Goal: Transaction & Acquisition: Purchase product/service

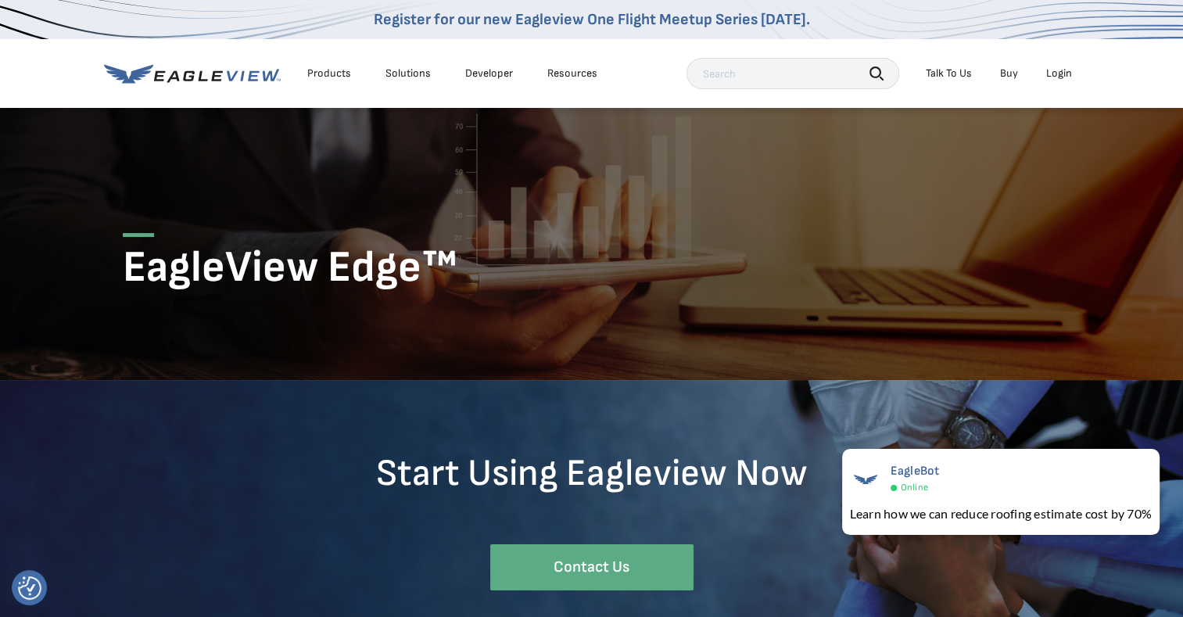
click at [1057, 66] on div "Login" at bounding box center [1059, 73] width 26 height 14
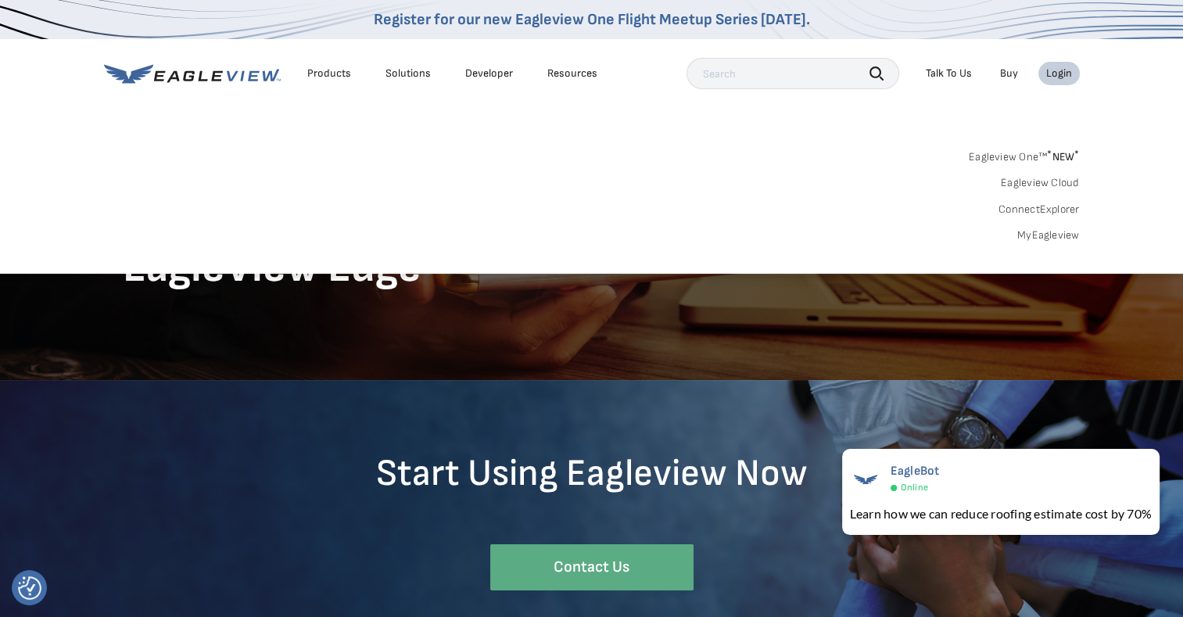
click at [1054, 67] on div "Login" at bounding box center [1059, 73] width 26 height 14
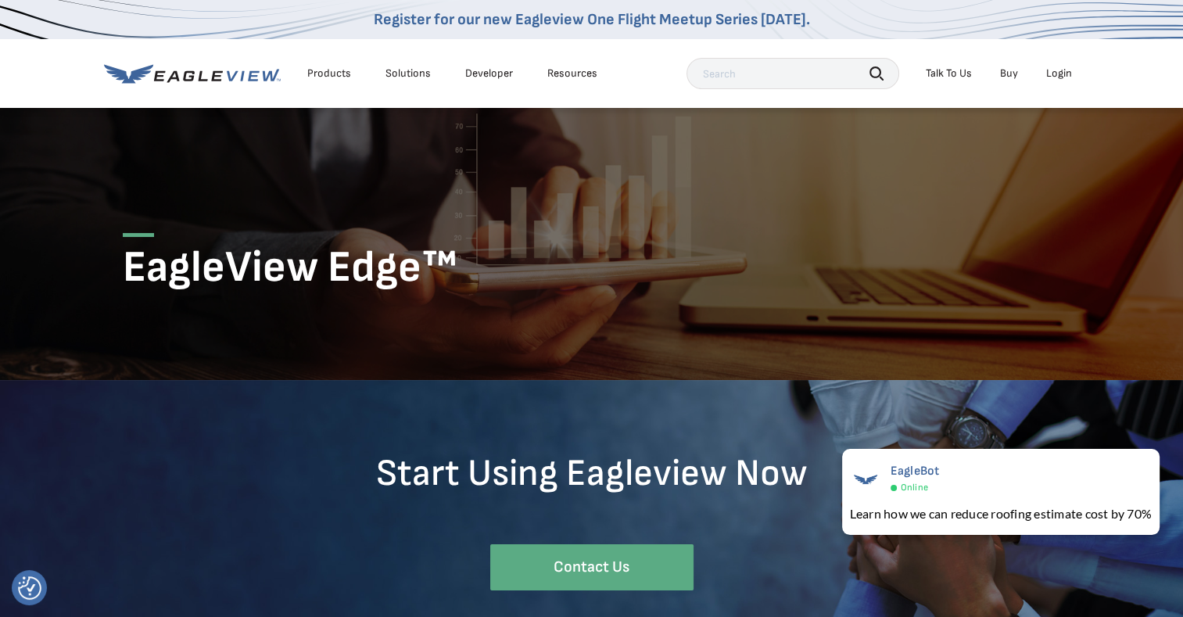
click at [1054, 69] on div "Login" at bounding box center [1059, 73] width 26 height 14
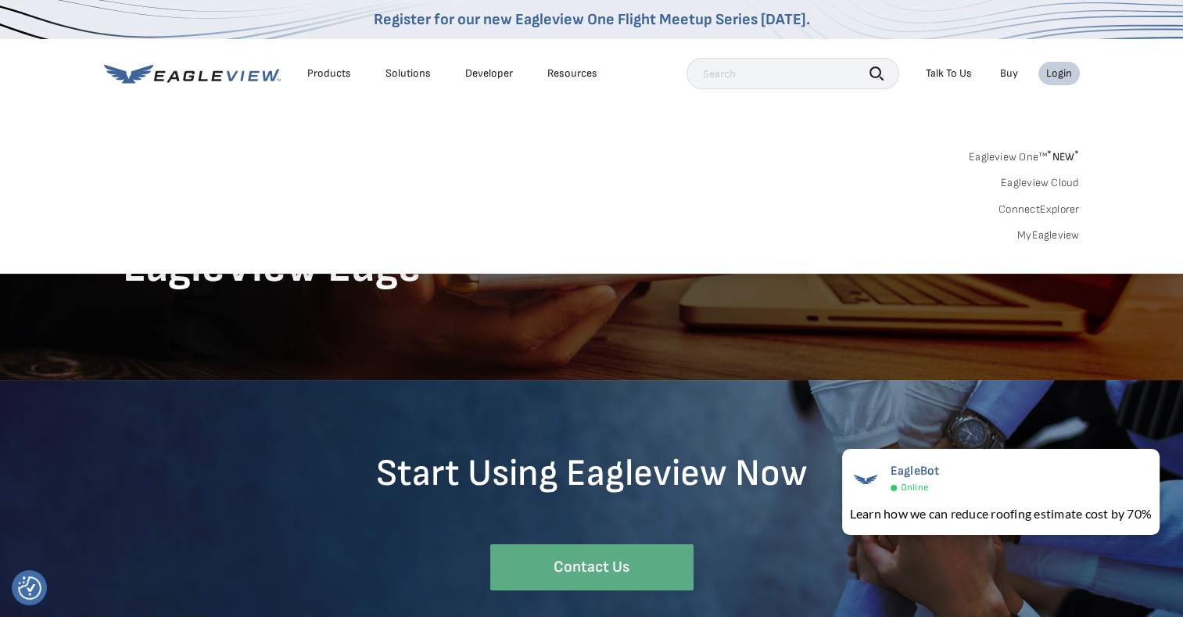
click at [1052, 241] on link "MyEagleview" at bounding box center [1048, 235] width 63 height 14
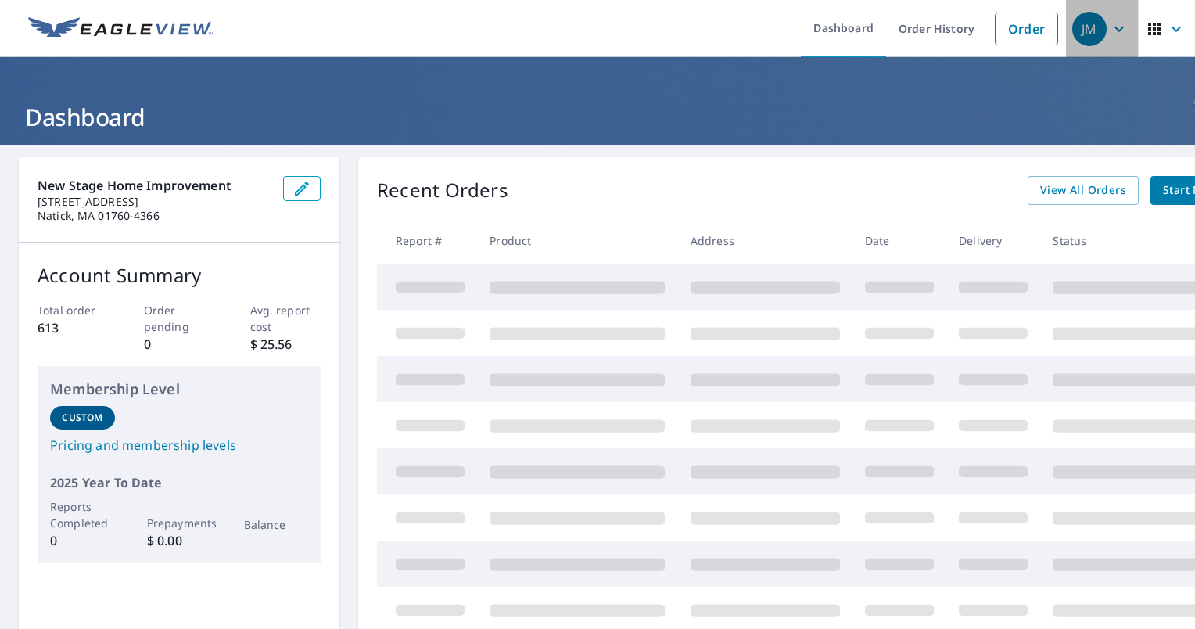
click at [1082, 32] on div "JM" at bounding box center [1089, 29] width 34 height 34
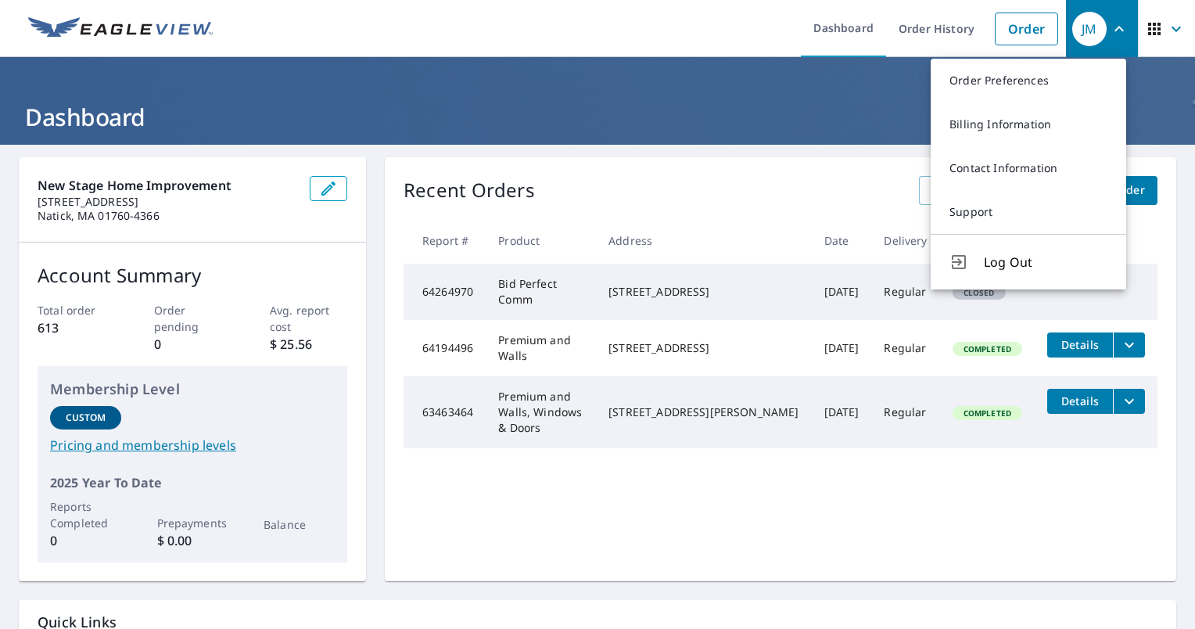
click at [1150, 46] on span "button" at bounding box center [1166, 29] width 44 height 38
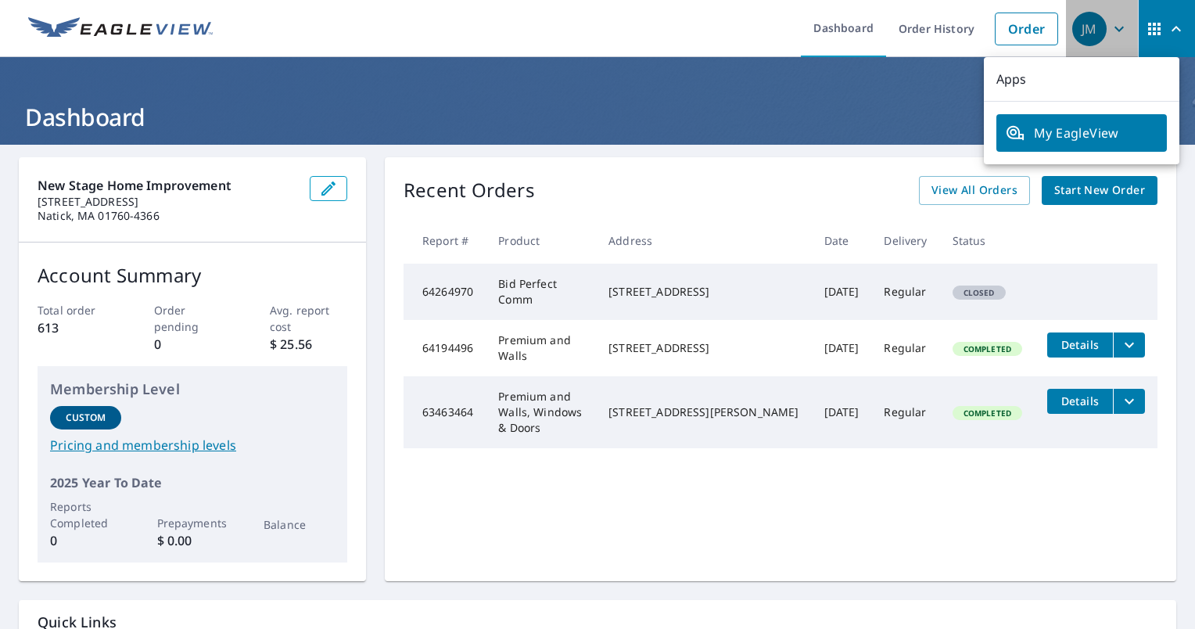
click at [1082, 42] on div "JM" at bounding box center [1089, 29] width 34 height 34
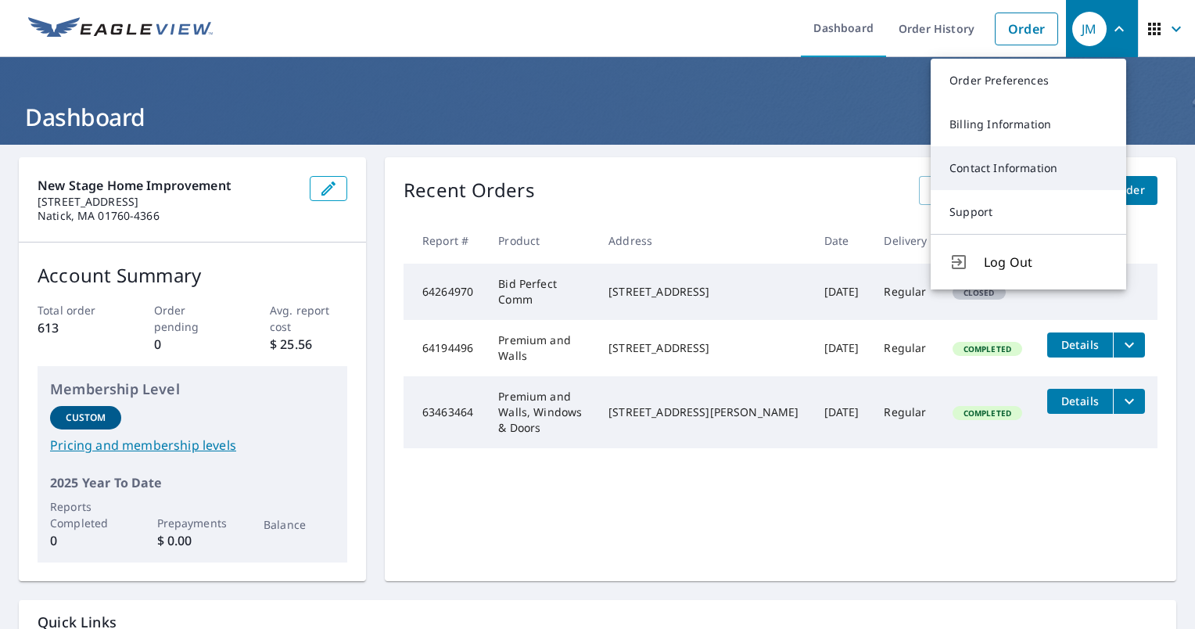
click at [1038, 172] on link "Contact Information" at bounding box center [1027, 168] width 195 height 44
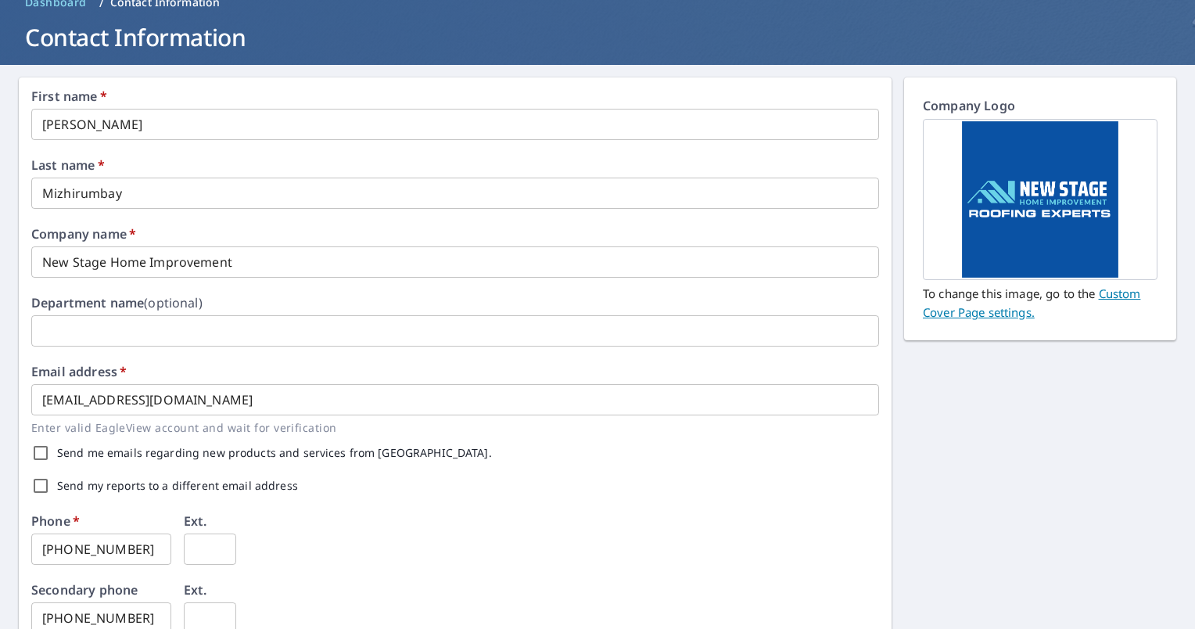
scroll to position [156, 0]
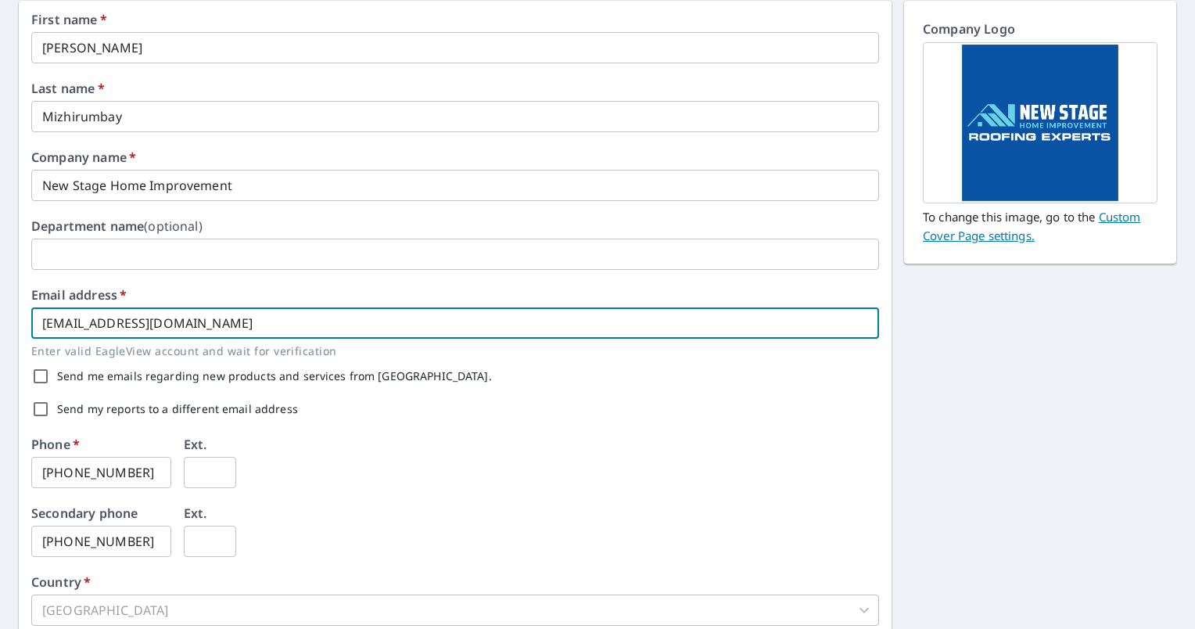
drag, startPoint x: 287, startPoint y: 324, endPoint x: -3, endPoint y: 299, distance: 291.1
click at [0, 299] on html "JM JM Dashboard Order History Order JM Dashboard / Contact Information Contact …" at bounding box center [597, 314] width 1195 height 629
type input "N"
type input "[PERSON_NAME][EMAIL_ADDRESS][DOMAIN_NAME]"
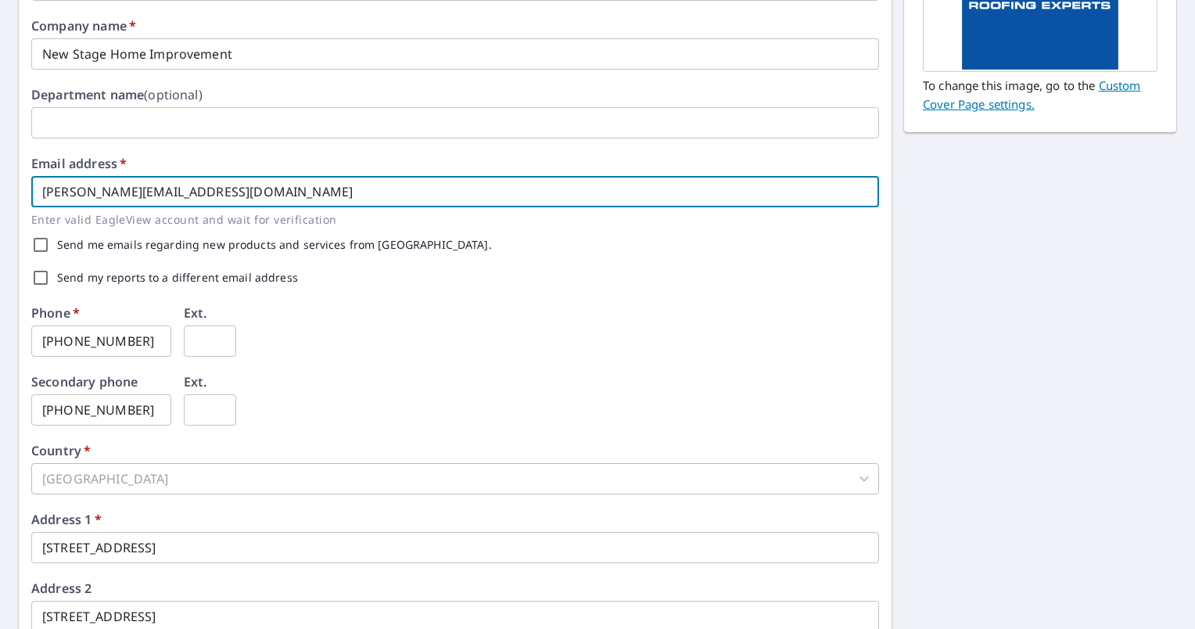
scroll to position [313, 0]
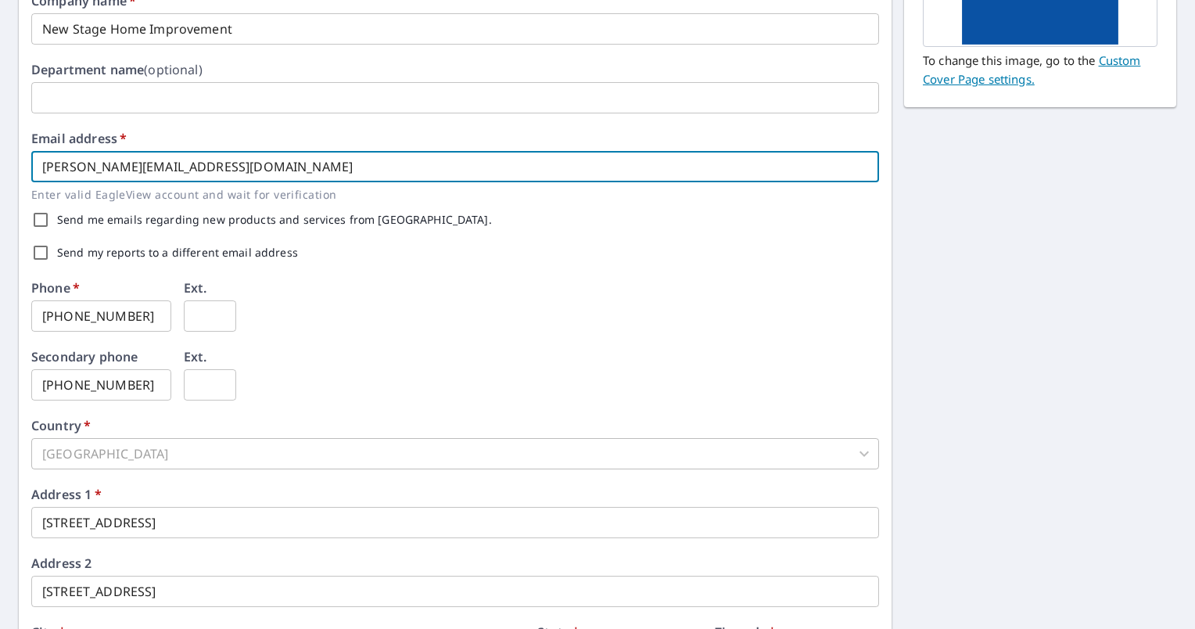
click at [33, 217] on input "Send me emails regarding new products and services from [GEOGRAPHIC_DATA]." at bounding box center [40, 219] width 33 height 33
checkbox input "true"
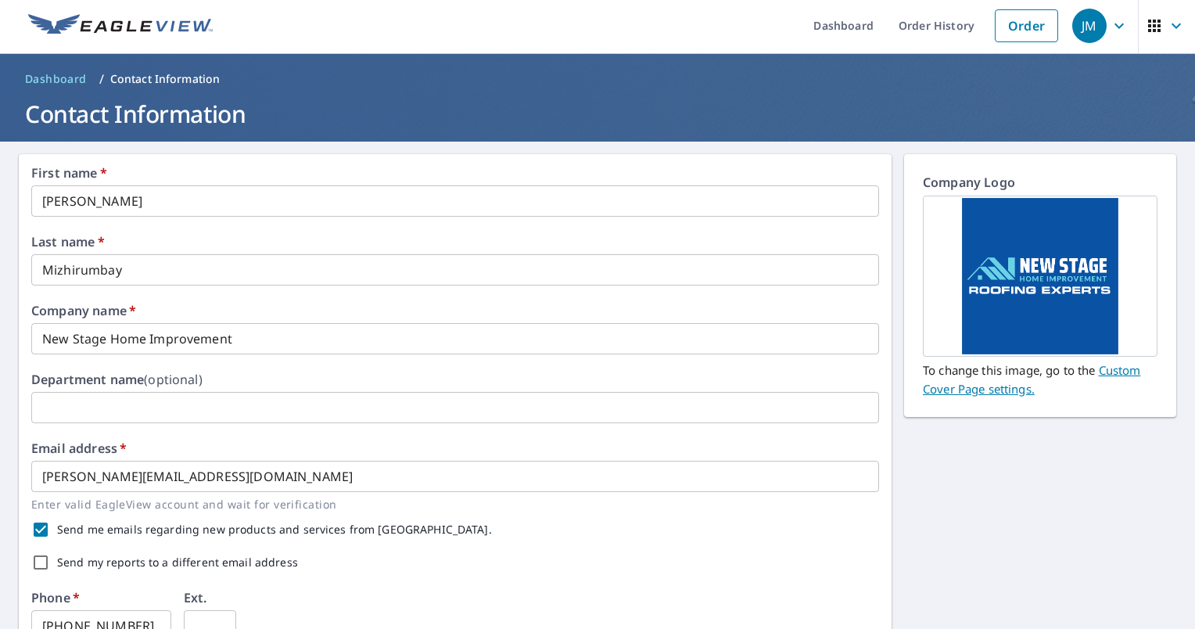
scroll to position [2, 0]
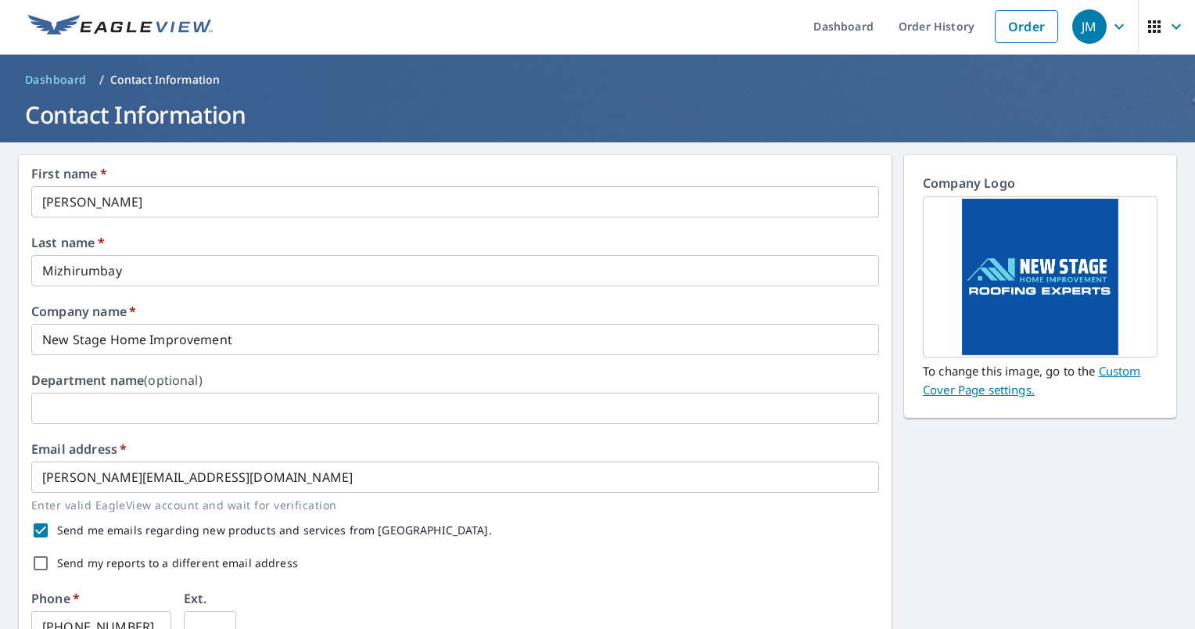
click at [67, 338] on input "New Stage Home Improvement" at bounding box center [454, 339] width 847 height 31
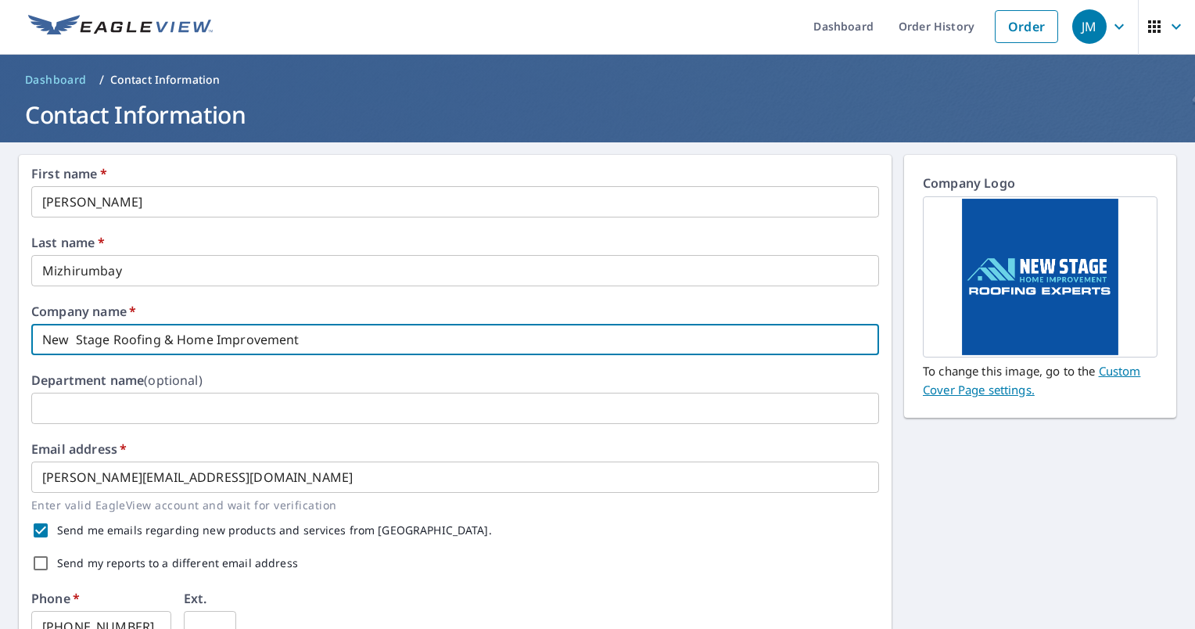
click at [306, 347] on input "New Stage Roofing & Home Improvement" at bounding box center [454, 339] width 847 height 31
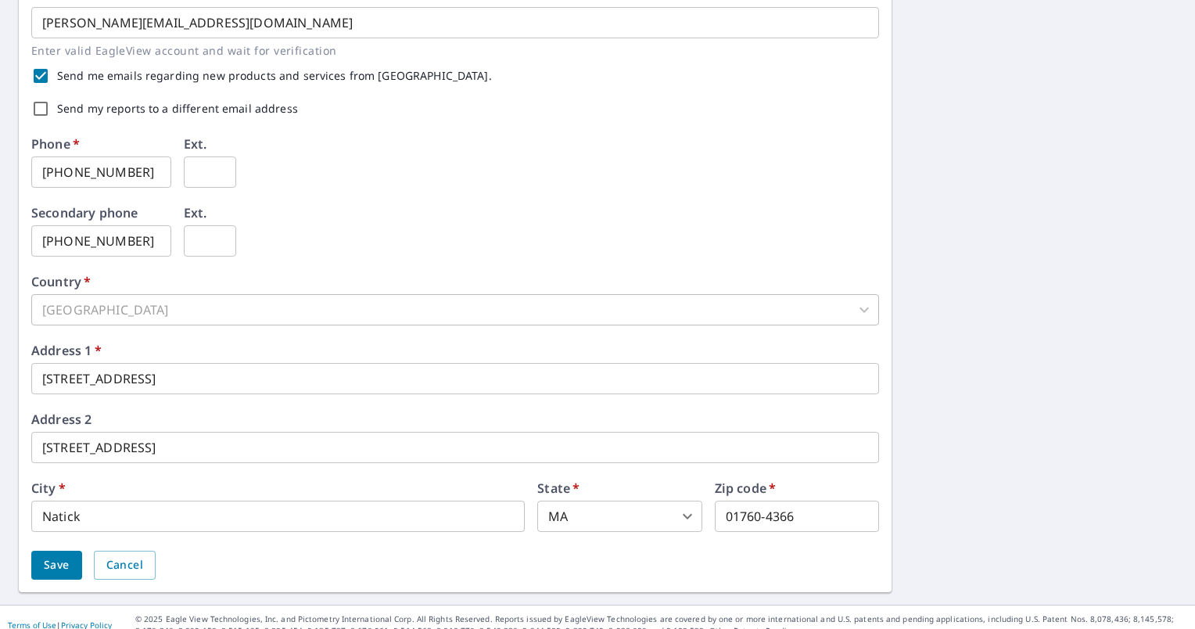
scroll to position [471, 0]
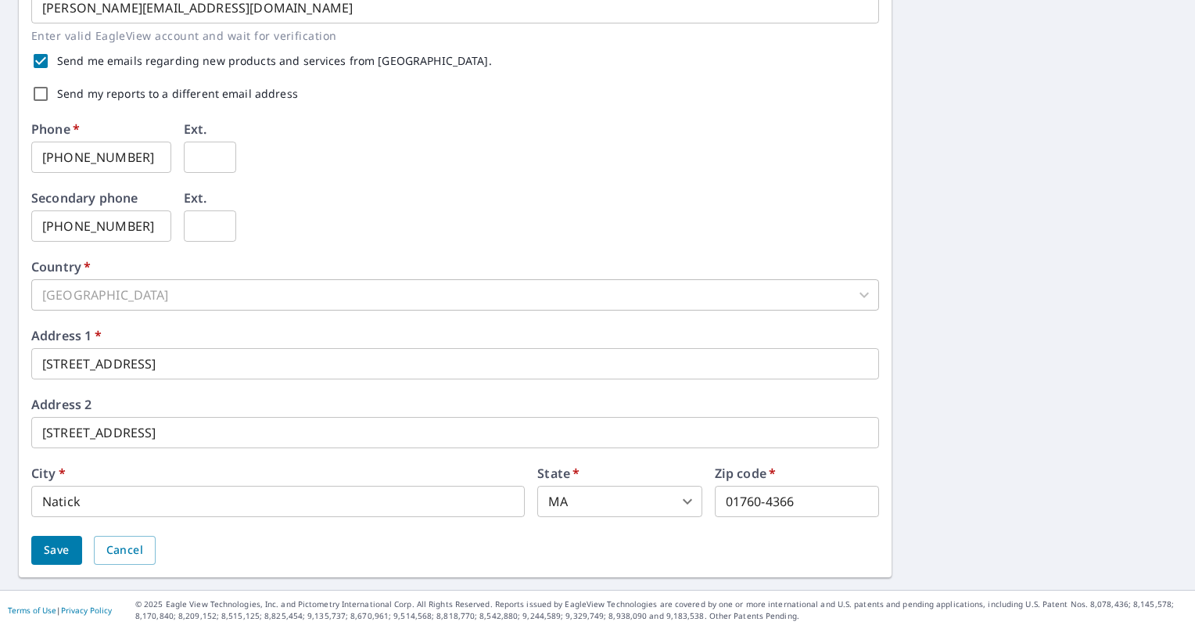
type input "New Stage Roofing & Home Improvement Inc."
click at [71, 550] on button "Save" at bounding box center [56, 549] width 51 height 29
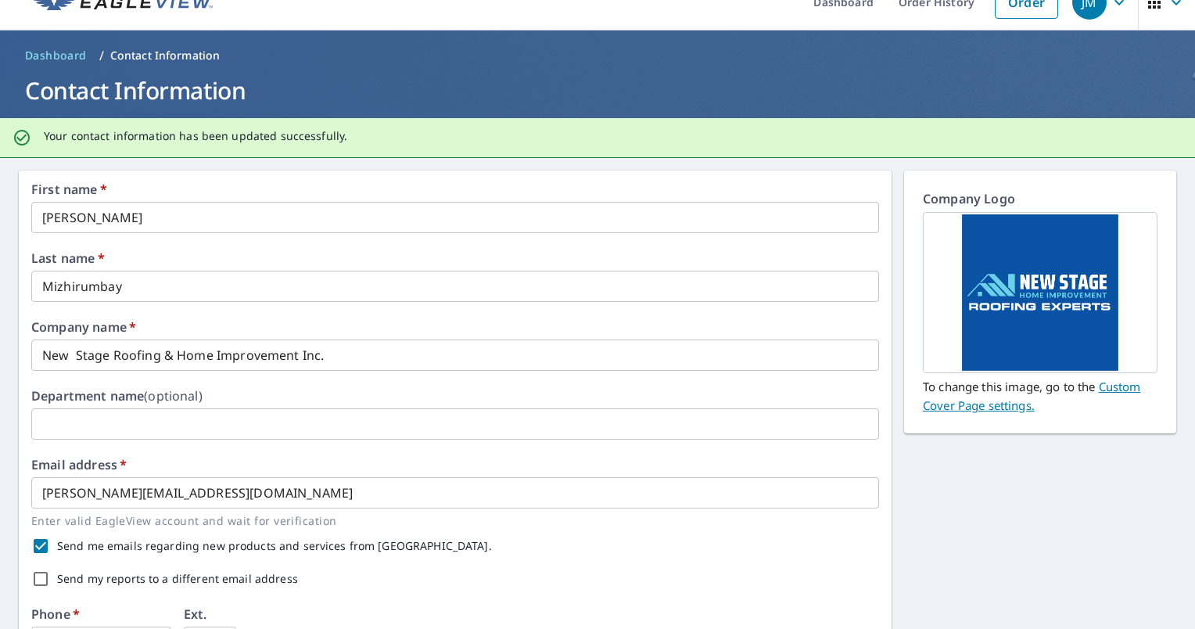
scroll to position [0, 0]
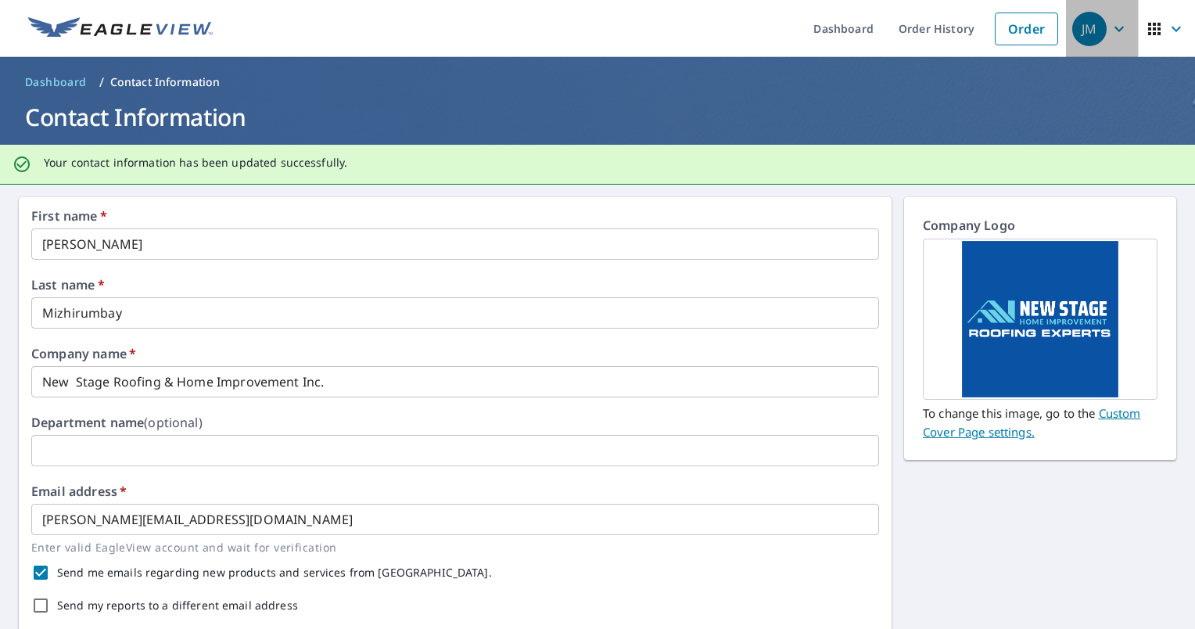
click at [1091, 26] on div "JM" at bounding box center [1089, 29] width 34 height 34
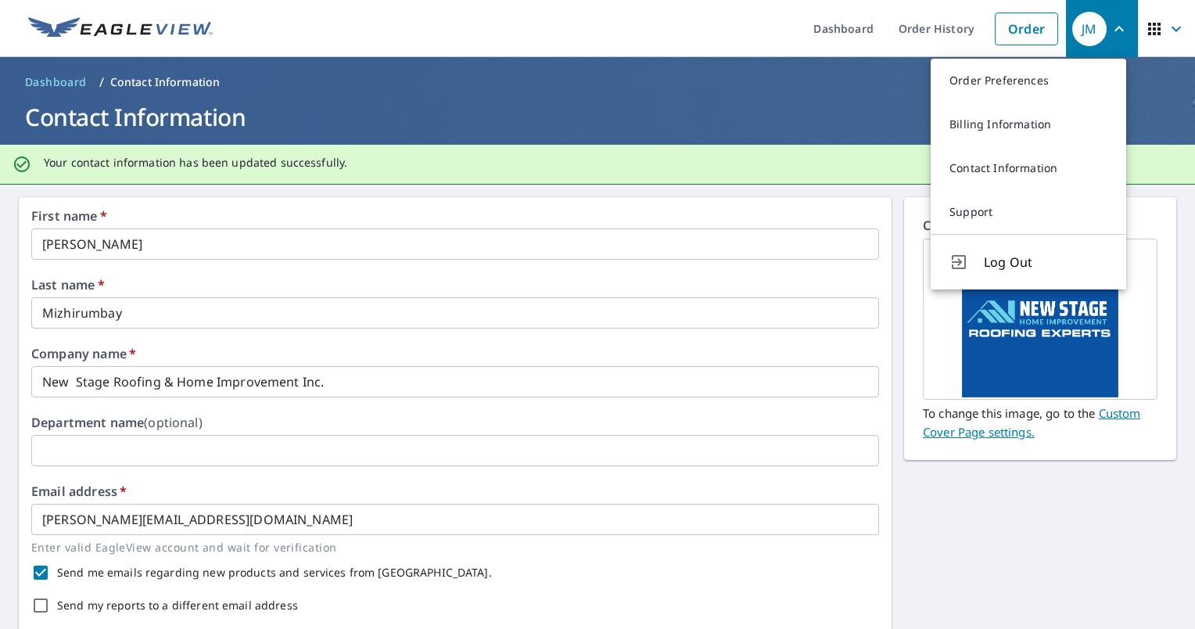
click at [993, 123] on link "Billing Information" at bounding box center [1027, 124] width 195 height 44
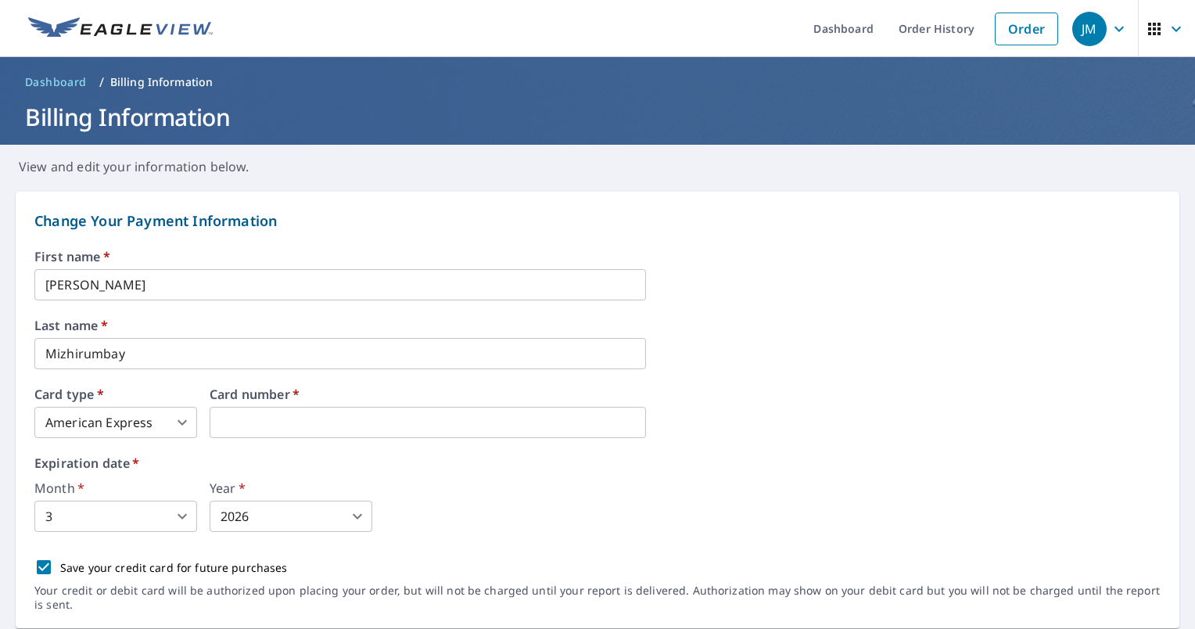
click at [163, 521] on body "JM JM Dashboard Order History Order JM Dashboard / Billing Information Billing …" at bounding box center [597, 314] width 1195 height 629
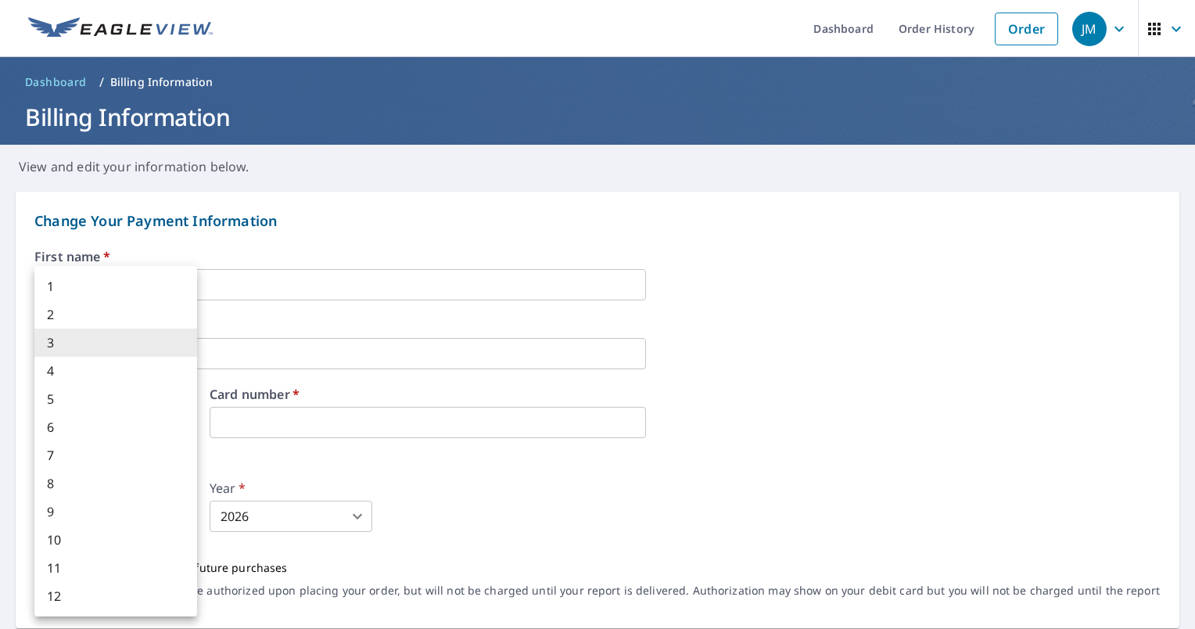
click at [87, 459] on li "7" at bounding box center [115, 455] width 163 height 28
type input "7"
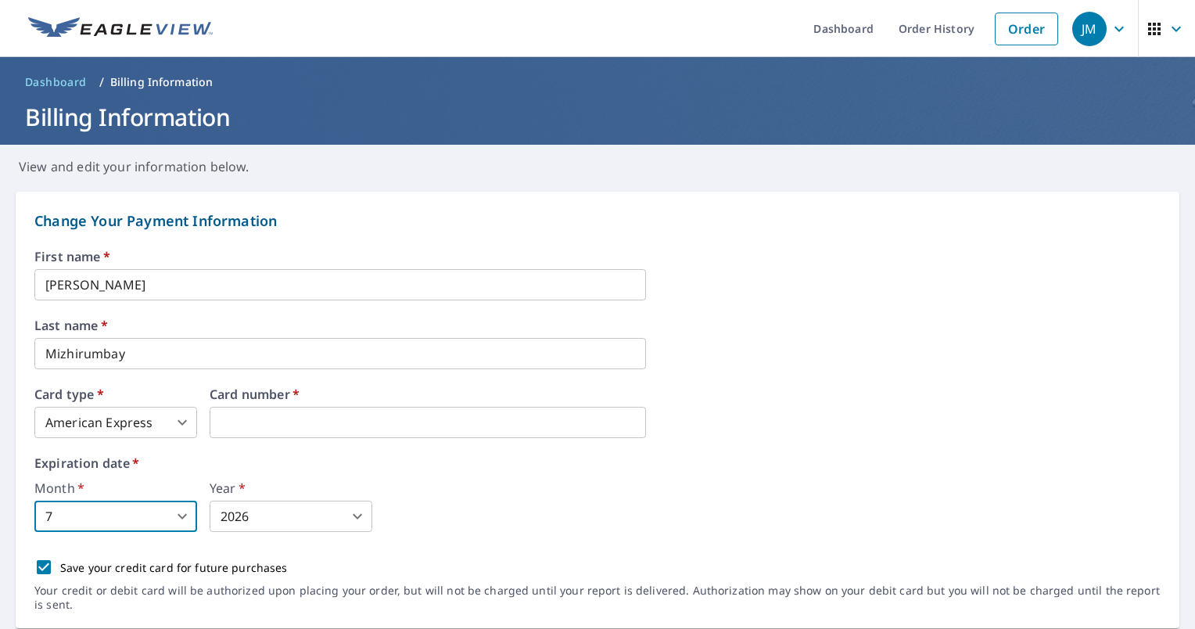
click at [256, 522] on body "JM JM Dashboard Order History Order JM Dashboard / Billing Information Billing …" at bounding box center [597, 314] width 1195 height 629
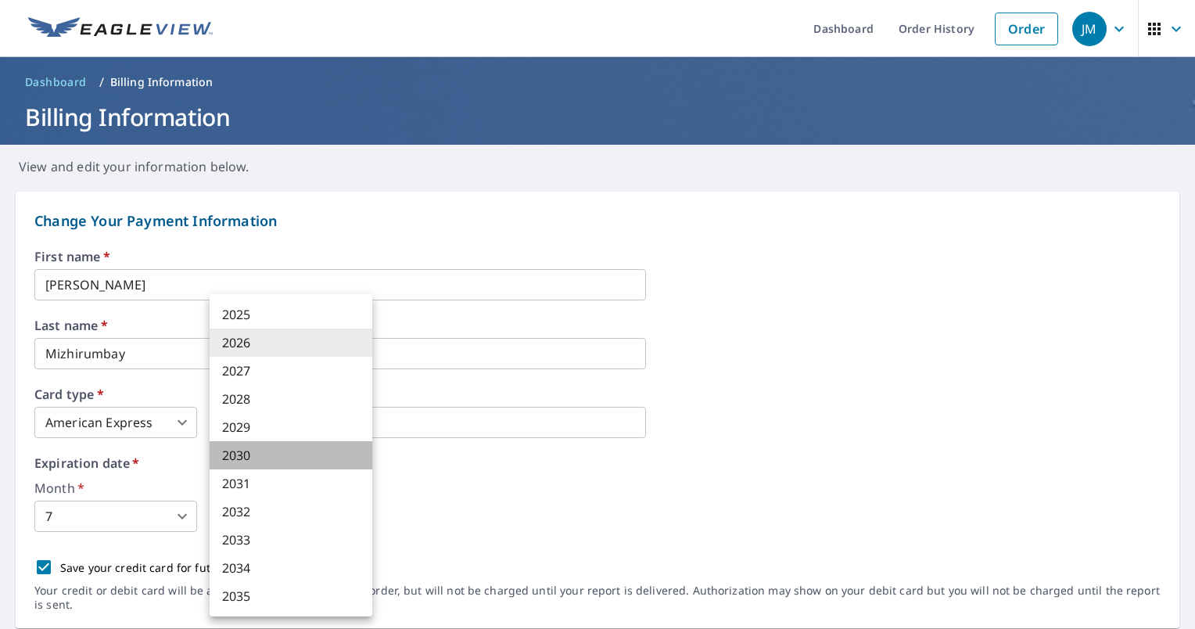
click at [263, 464] on li "2030" at bounding box center [291, 455] width 163 height 28
type input "2030"
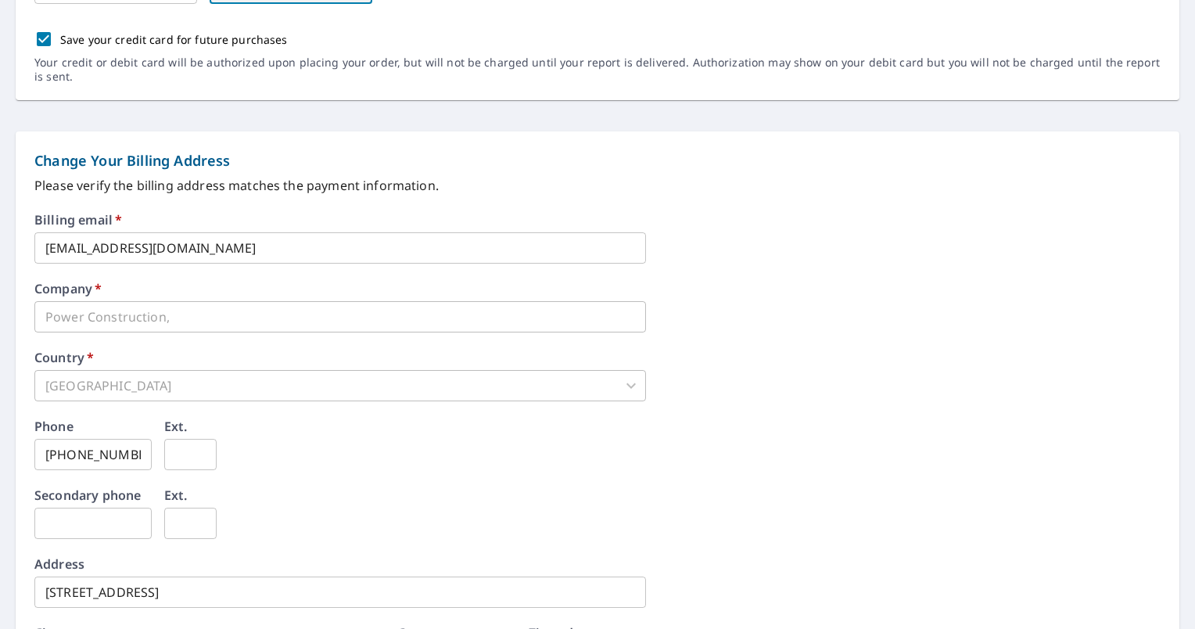
scroll to position [547, 0]
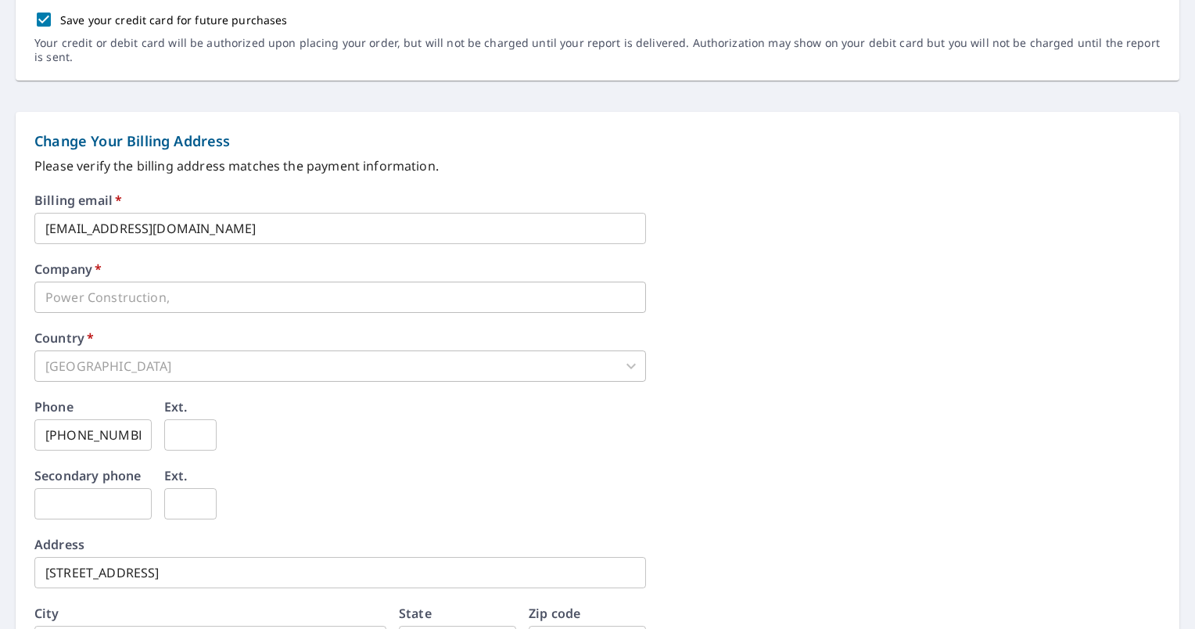
drag, startPoint x: 195, startPoint y: 295, endPoint x: 291, endPoint y: 348, distance: 109.2
click at [291, 348] on div "Country   * United States US ​" at bounding box center [597, 356] width 1126 height 50
drag, startPoint x: 111, startPoint y: 300, endPoint x: 158, endPoint y: 315, distance: 49.2
click at [158, 315] on div "Billing email   * info@newstageroofing.com ​ Company   * Power Construction, ​ …" at bounding box center [597, 458] width 1126 height 529
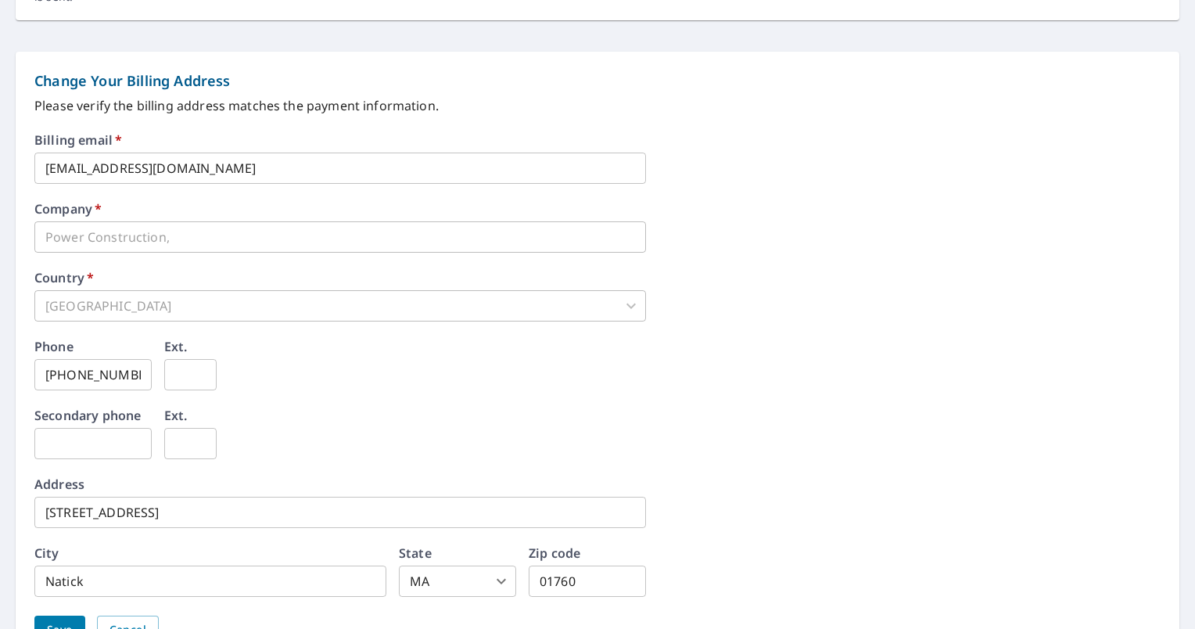
scroll to position [697, 0]
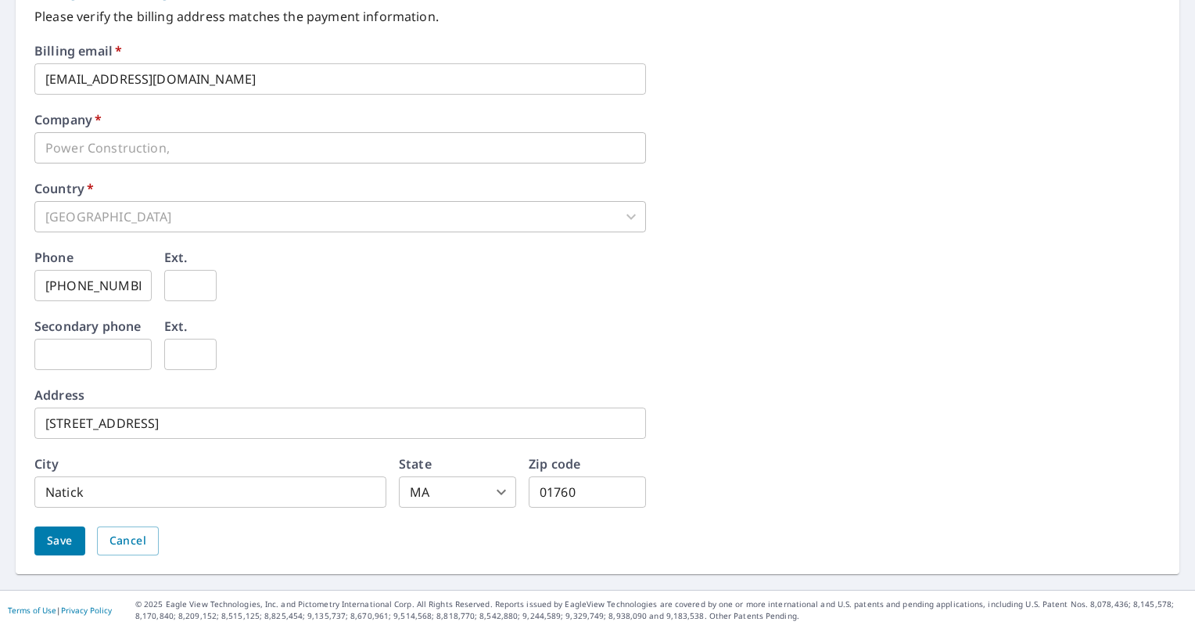
click at [78, 535] on button "Save" at bounding box center [59, 540] width 51 height 29
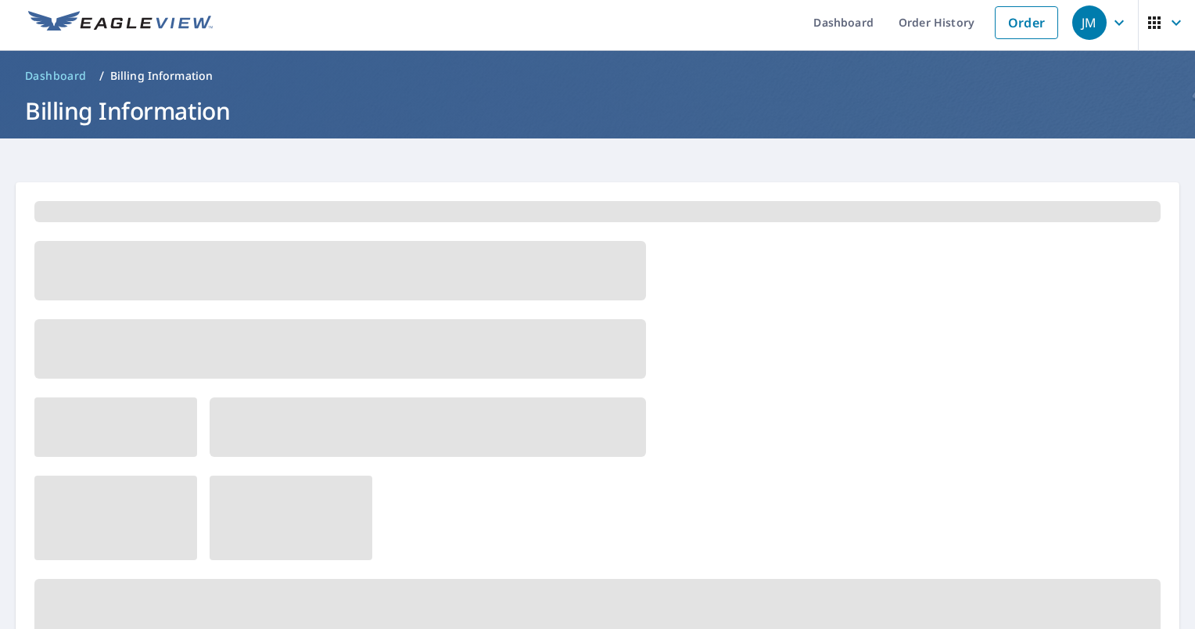
scroll to position [0, 0]
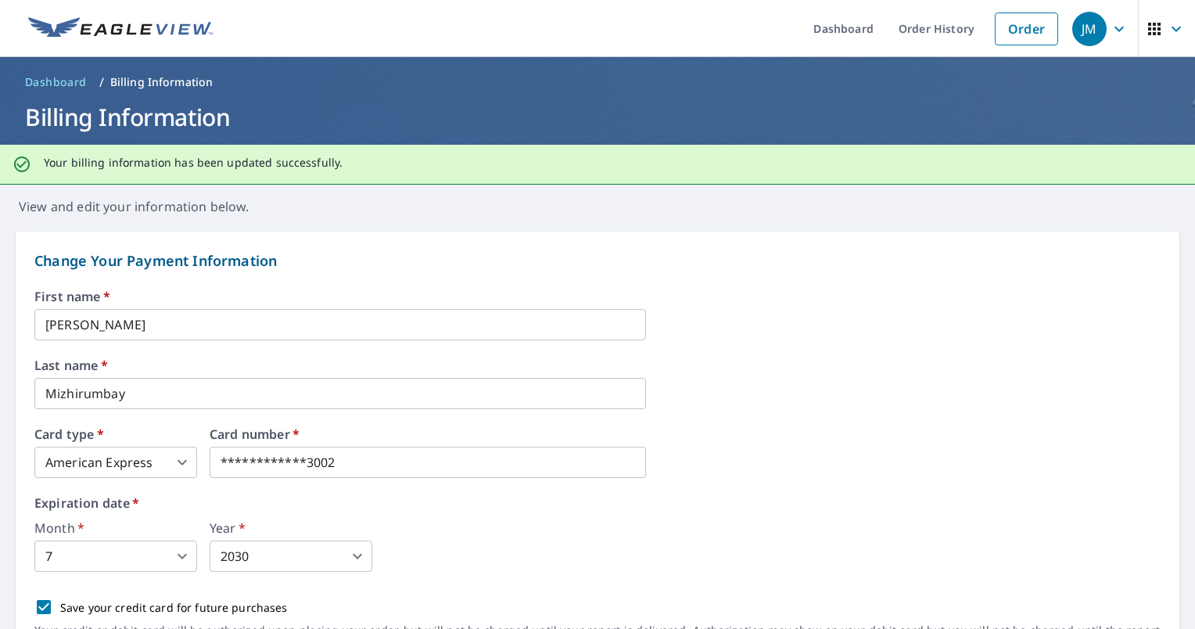
click at [1144, 37] on icon "button" at bounding box center [1153, 29] width 19 height 19
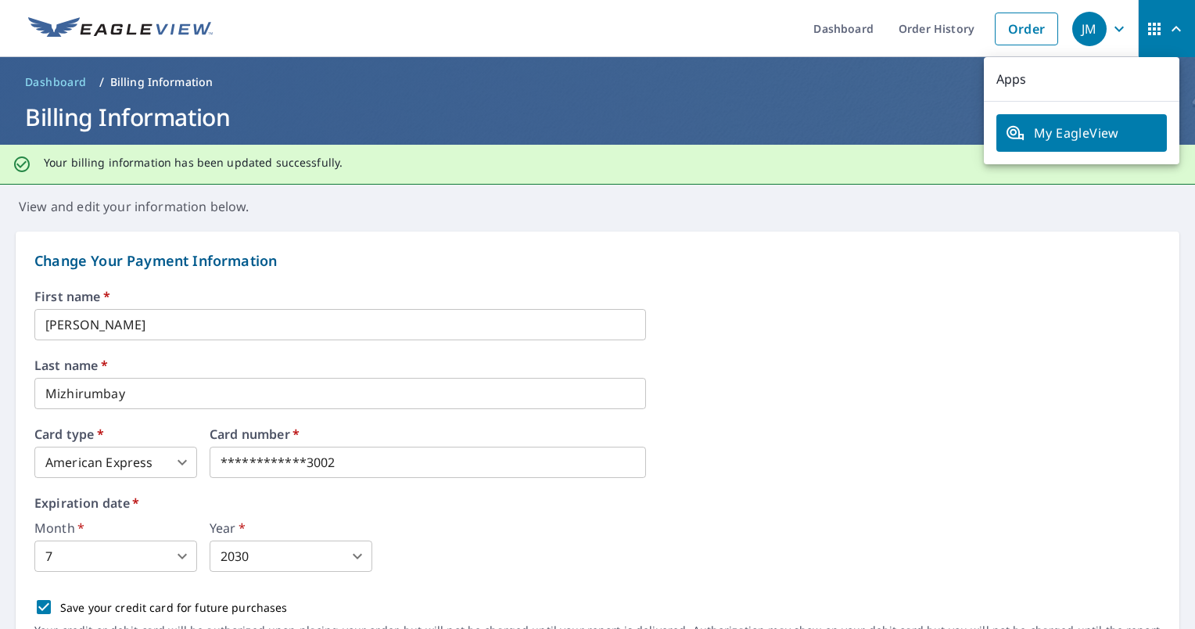
click at [1098, 43] on span "JM" at bounding box center [1101, 29] width 59 height 38
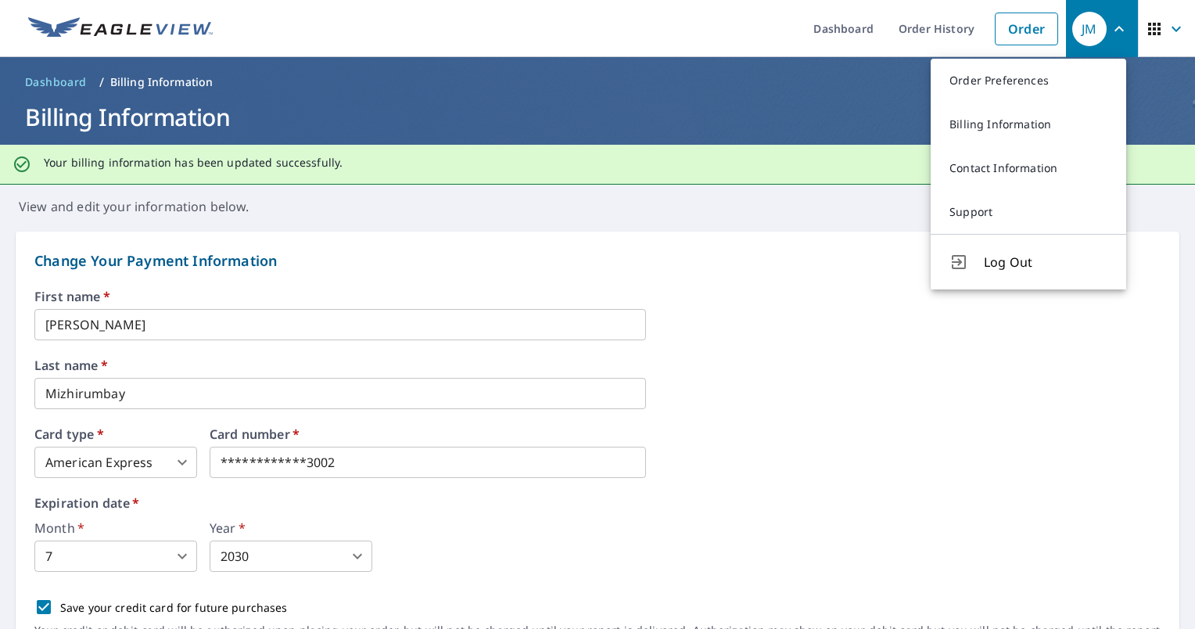
click at [1159, 40] on span "button" at bounding box center [1166, 29] width 44 height 38
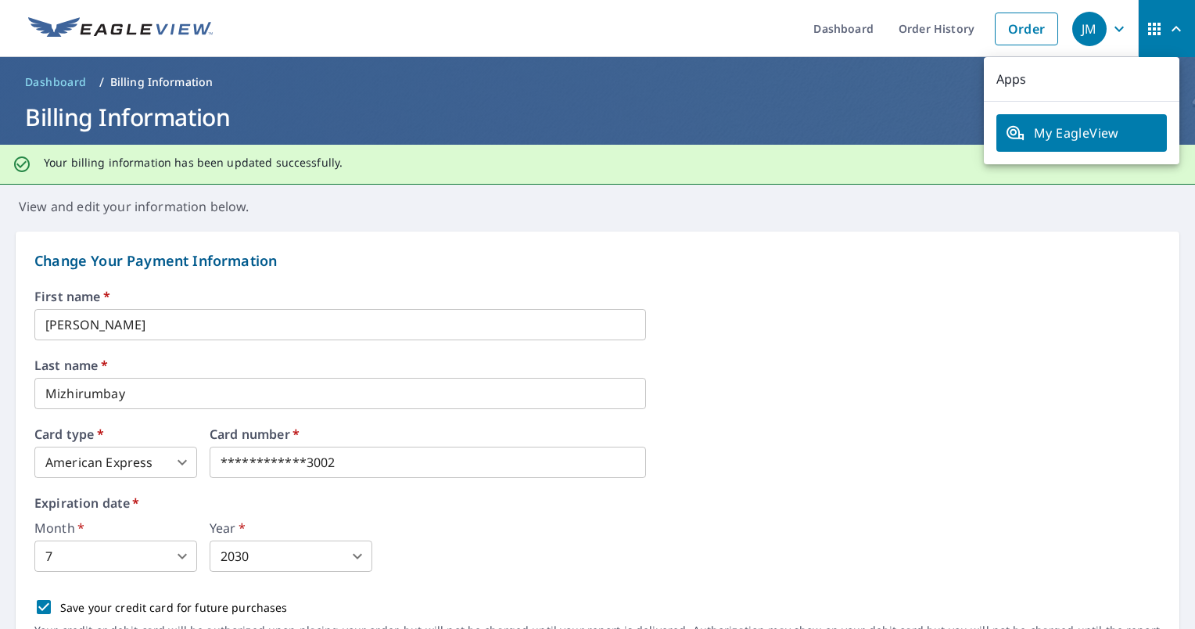
click at [1137, 34] on button "button" at bounding box center [1165, 28] width 57 height 57
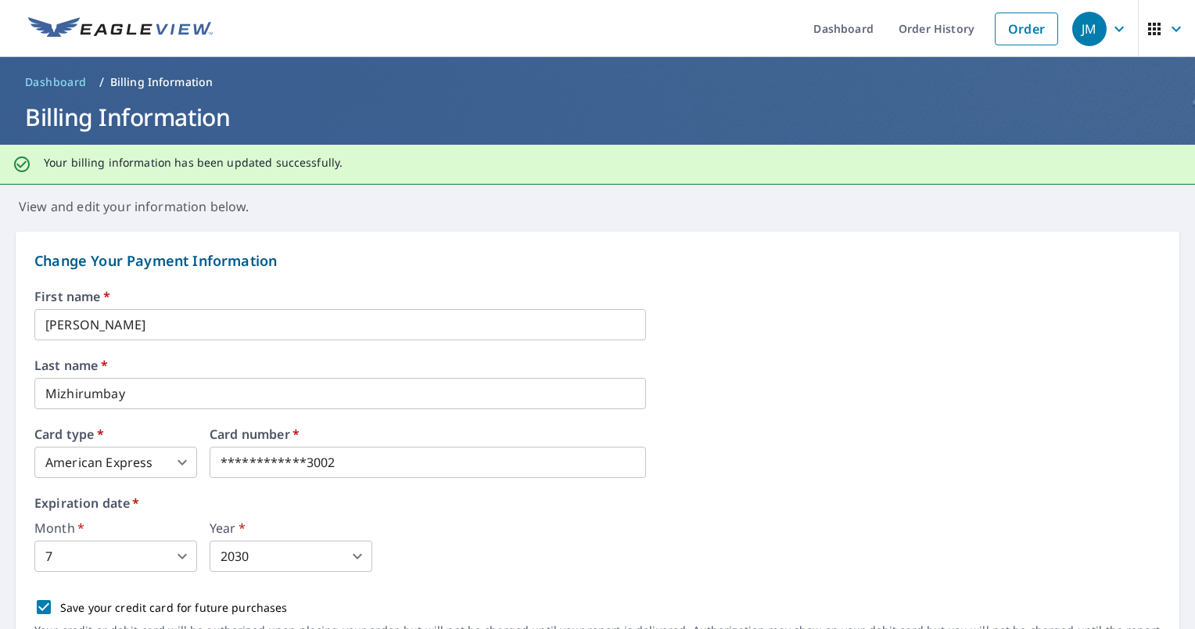
click at [1137, 34] on button "button" at bounding box center [1165, 28] width 57 height 57
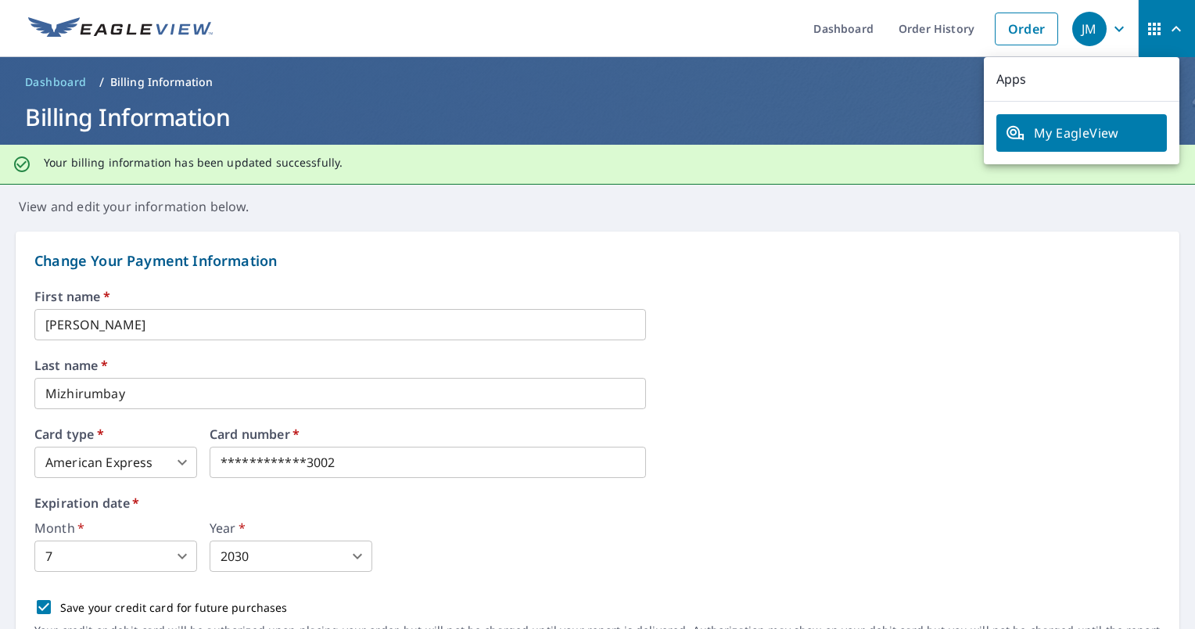
click at [1119, 113] on ul "My EagleView" at bounding box center [1080, 133] width 195 height 63
click at [1113, 127] on span "My EagleView" at bounding box center [1081, 133] width 152 height 19
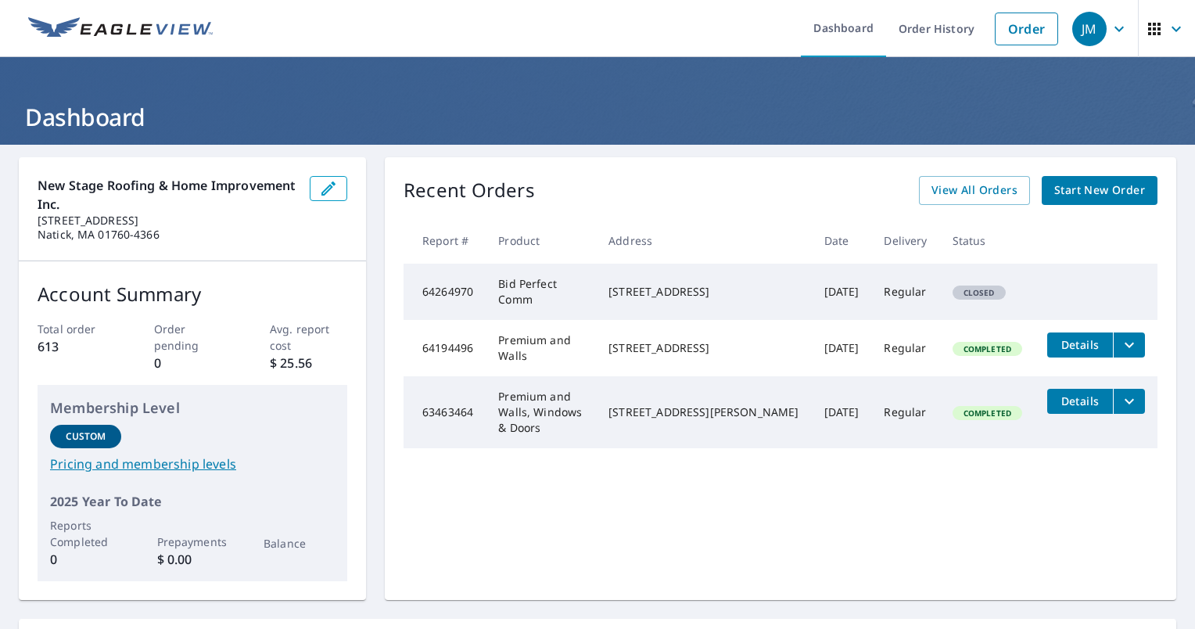
click at [1076, 192] on span "Start New Order" at bounding box center [1099, 191] width 91 height 20
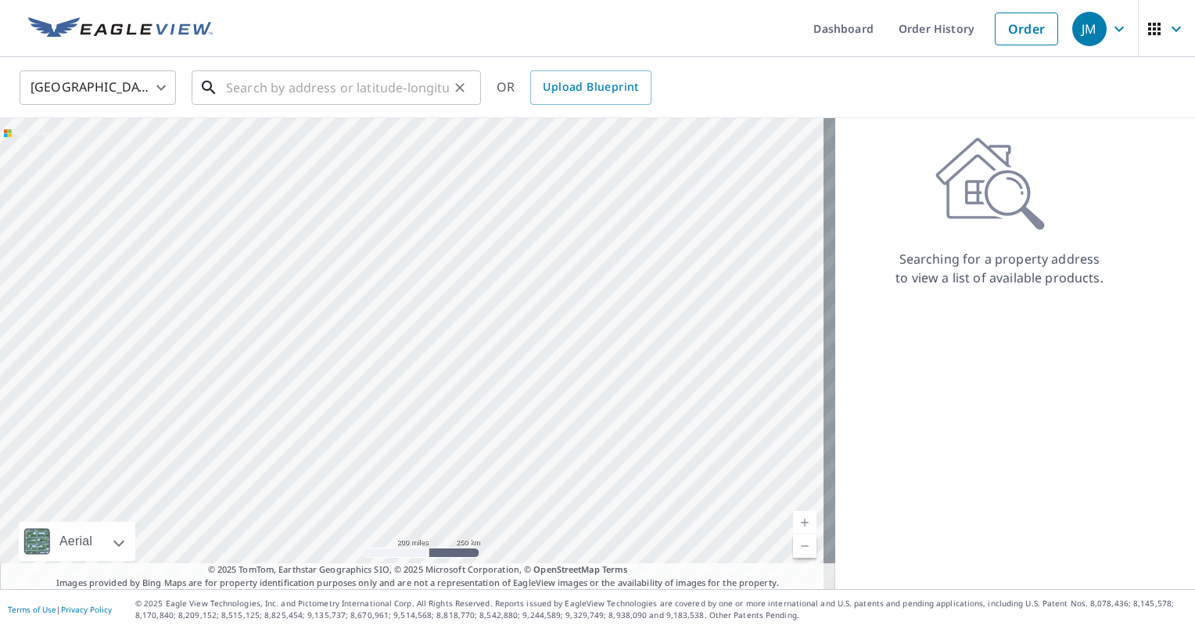
click at [310, 97] on input "text" at bounding box center [337, 88] width 223 height 44
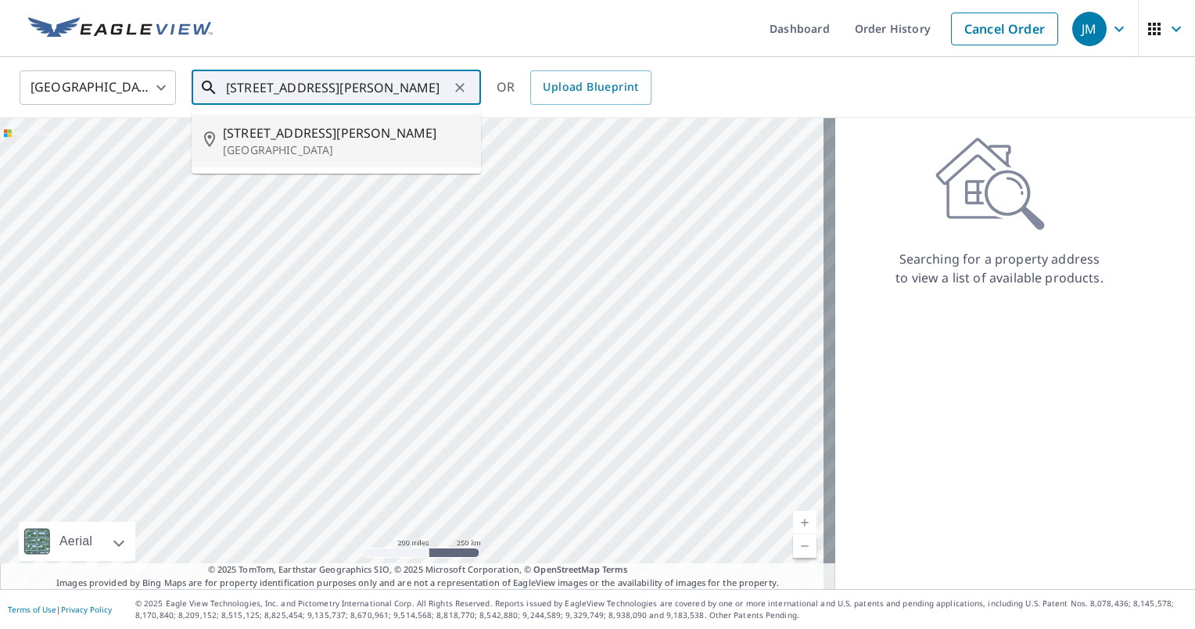
click at [253, 131] on span "[STREET_ADDRESS][PERSON_NAME]" at bounding box center [345, 133] width 245 height 19
type input "[STREET_ADDRESS][PERSON_NAME]"
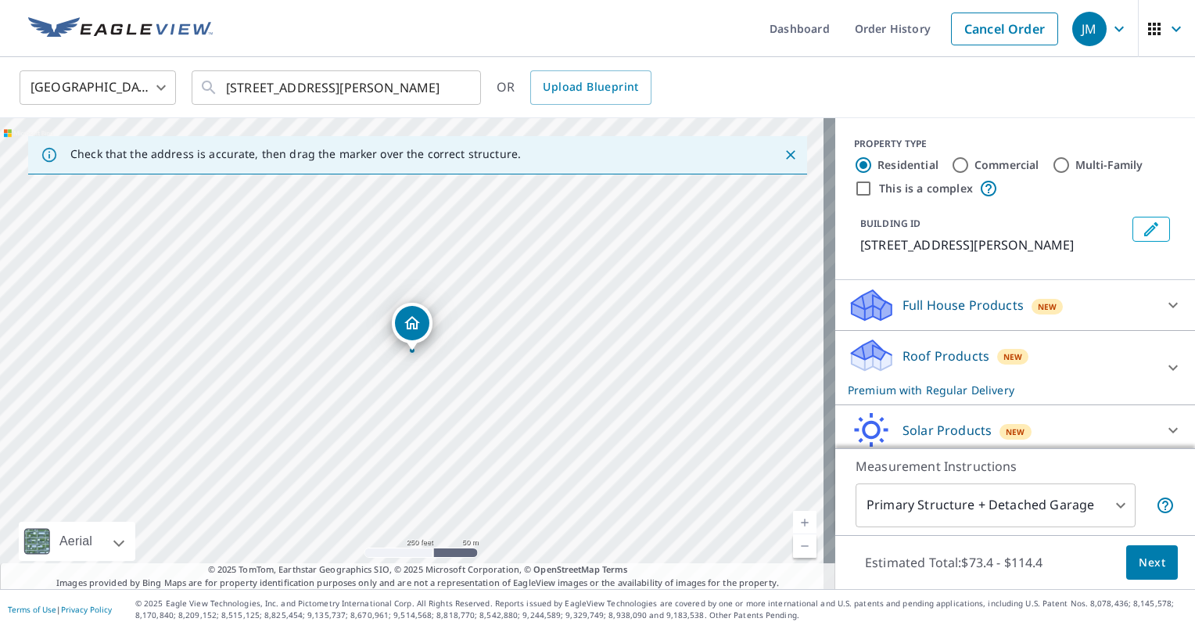
click at [1128, 310] on div "Full House Products New" at bounding box center [1000, 305] width 306 height 37
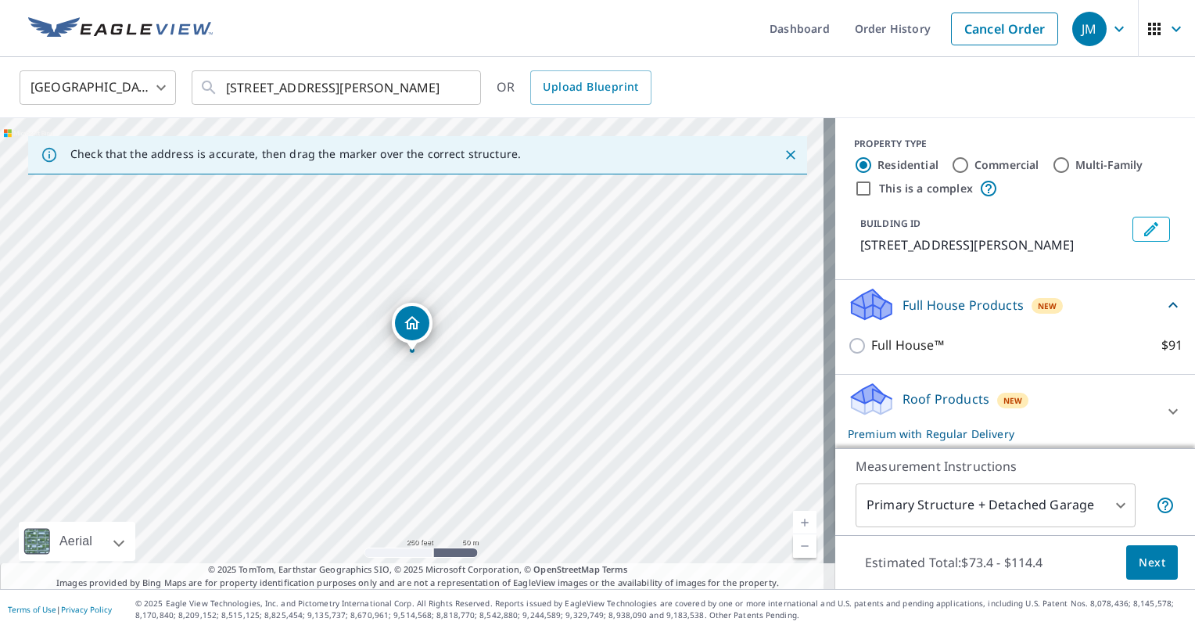
scroll to position [124, 0]
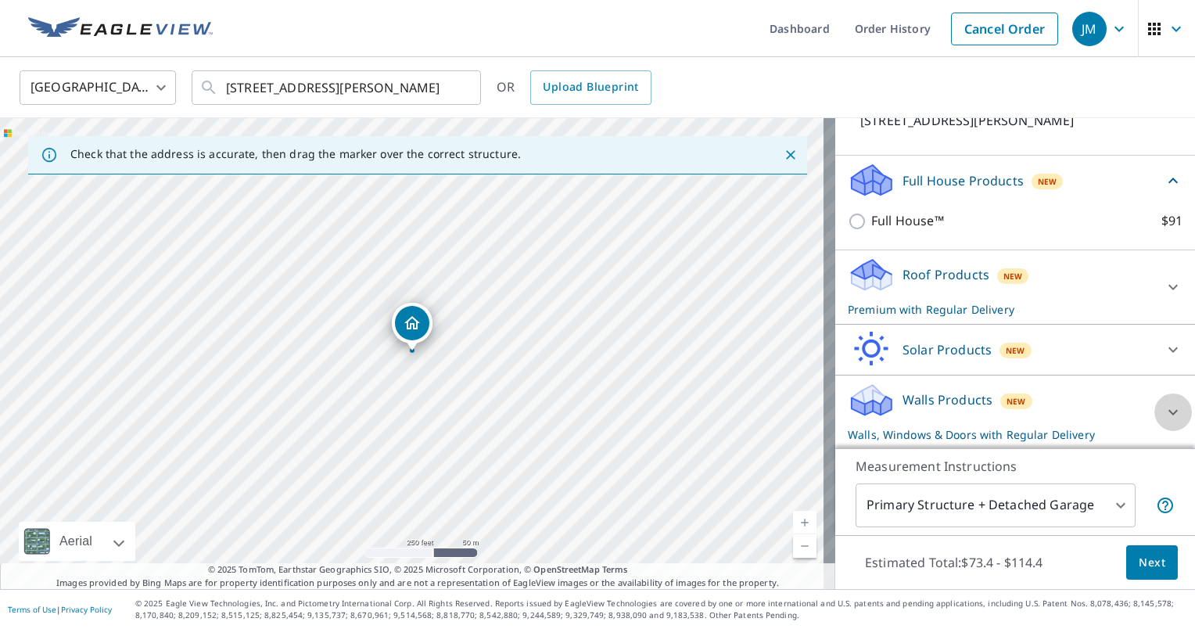
click at [1154, 398] on div at bounding box center [1173, 412] width 38 height 38
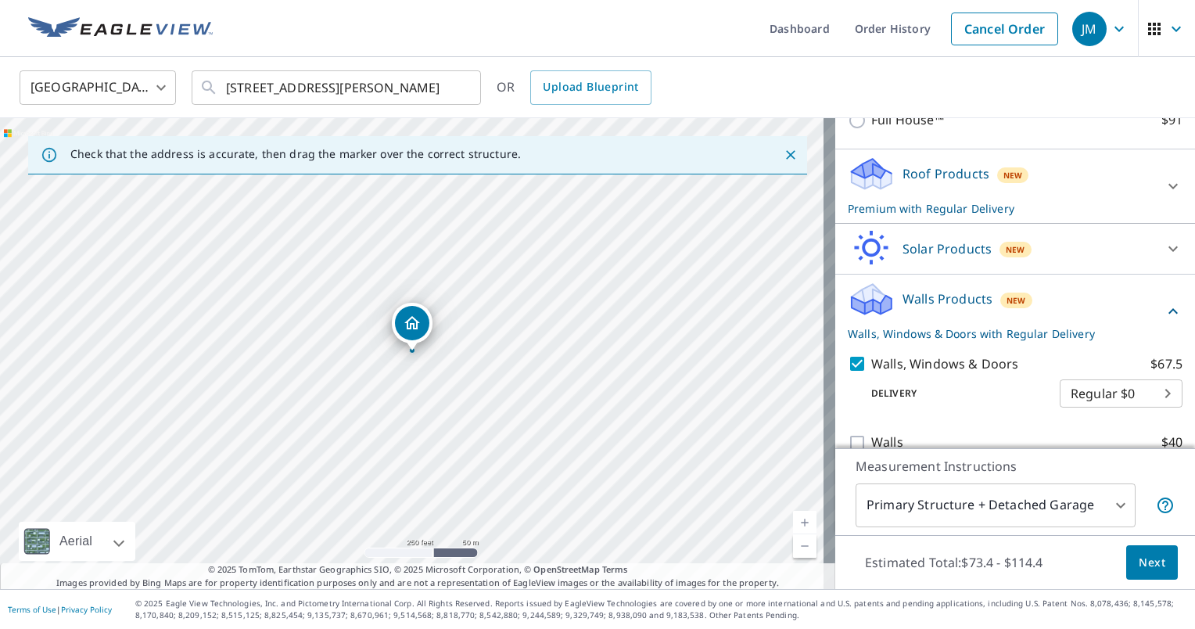
scroll to position [247, 0]
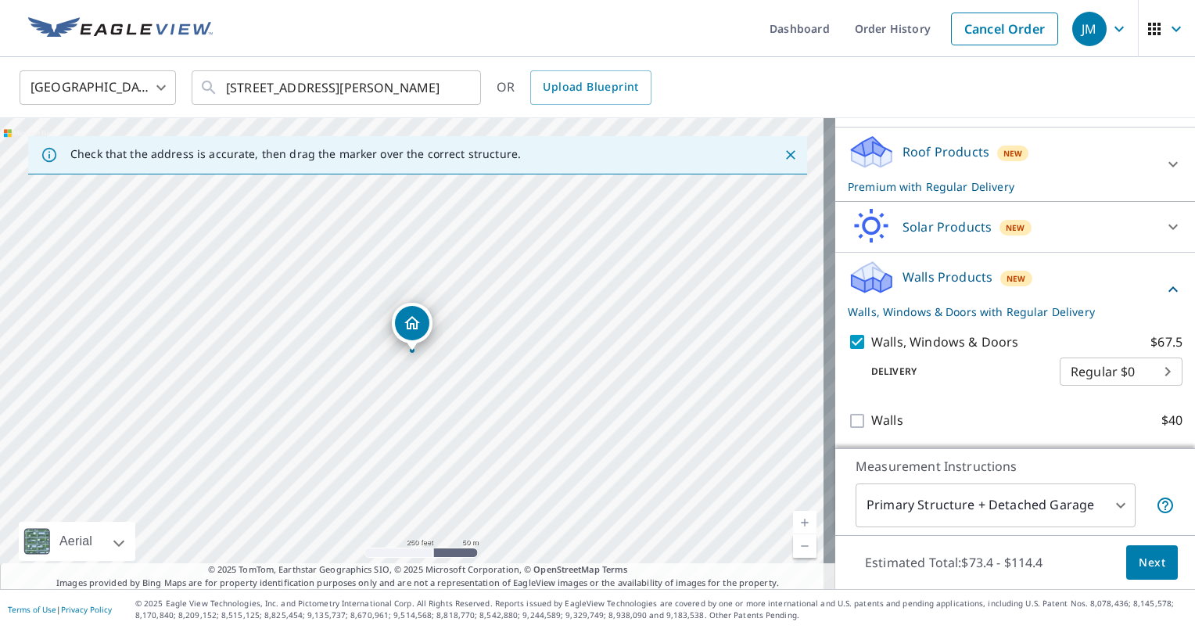
click at [1163, 291] on icon at bounding box center [1172, 289] width 19 height 19
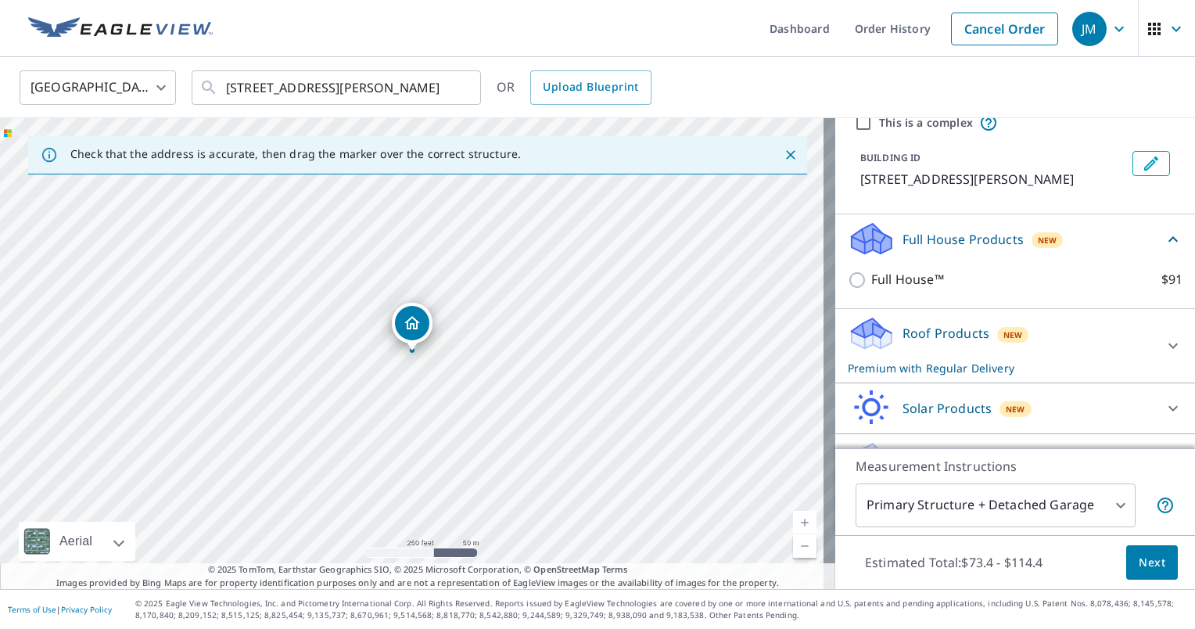
scroll to position [124, 0]
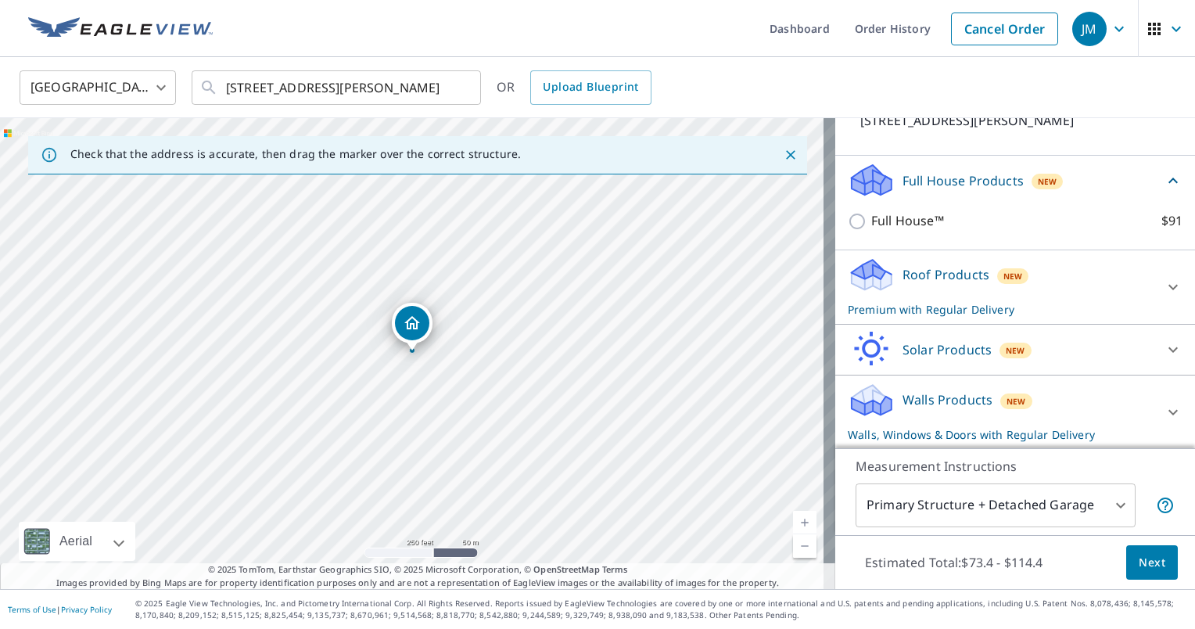
click at [1154, 400] on div at bounding box center [1173, 412] width 38 height 38
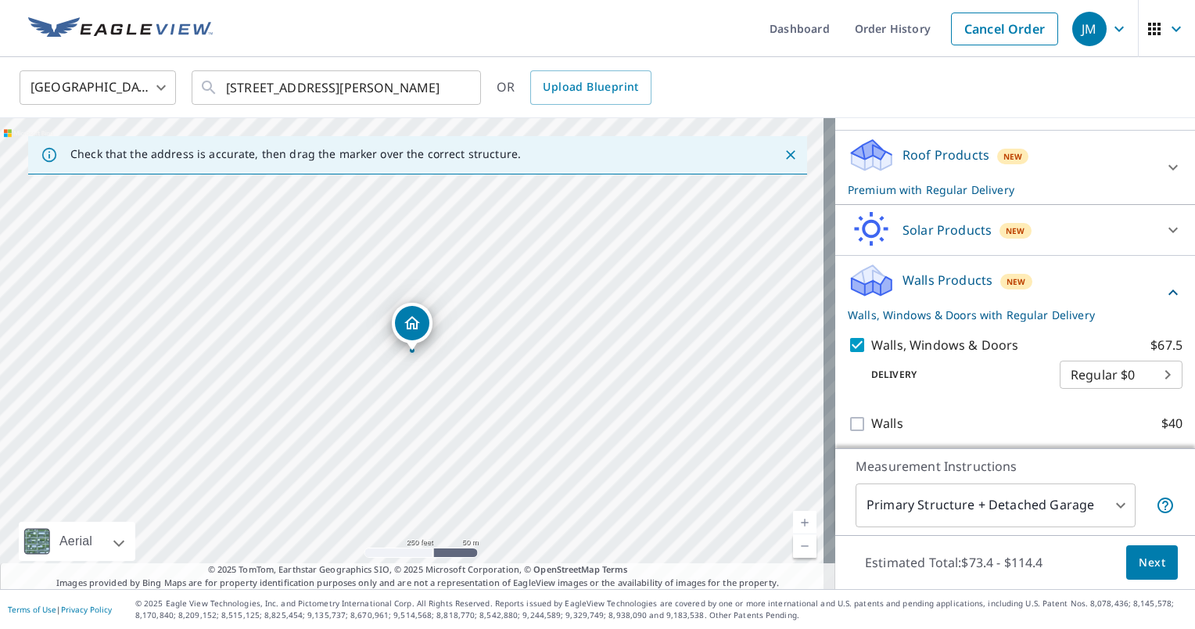
scroll to position [247, 0]
click at [1138, 563] on span "Next" at bounding box center [1151, 563] width 27 height 20
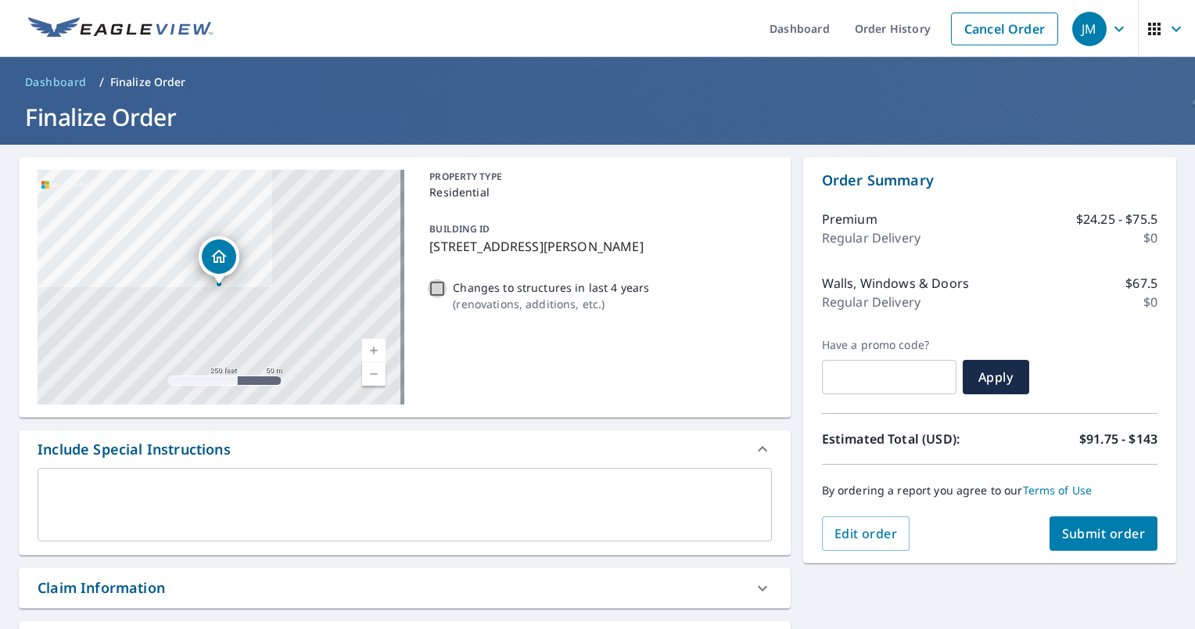
click at [435, 291] on input "Changes to structures in last 4 years ( renovations, additions, etc. )" at bounding box center [437, 288] width 19 height 19
checkbox input "true"
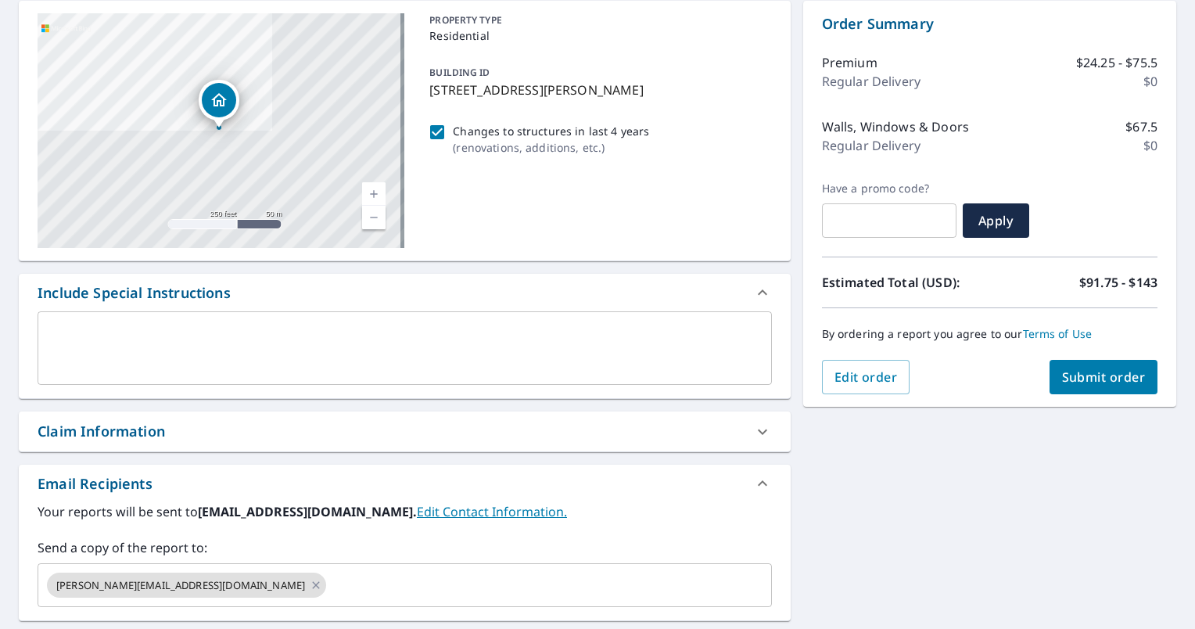
scroll to position [235, 0]
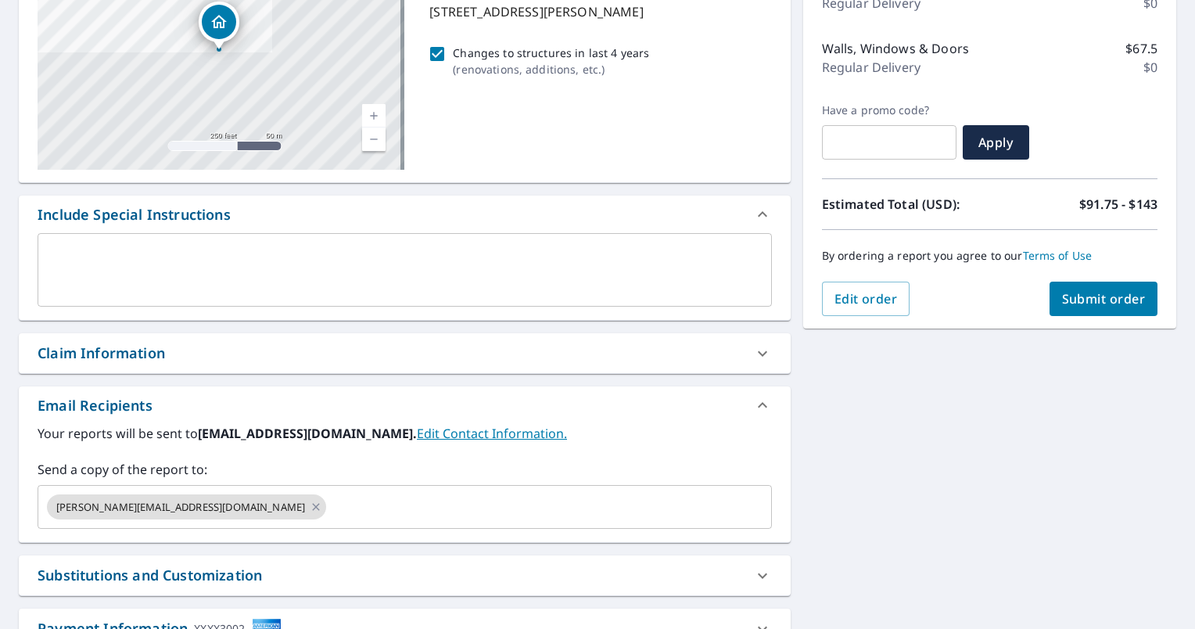
click at [503, 438] on link "Edit Contact Information." at bounding box center [492, 432] width 150 height 17
checkbox input "true"
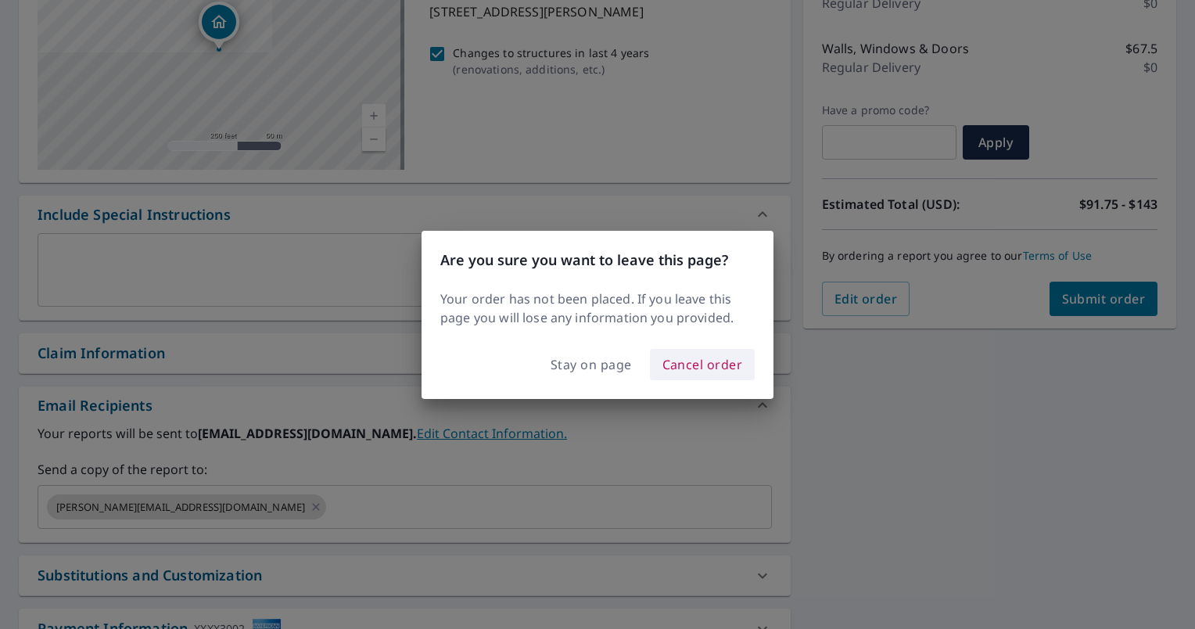
click at [671, 364] on span "Cancel order" at bounding box center [702, 364] width 81 height 22
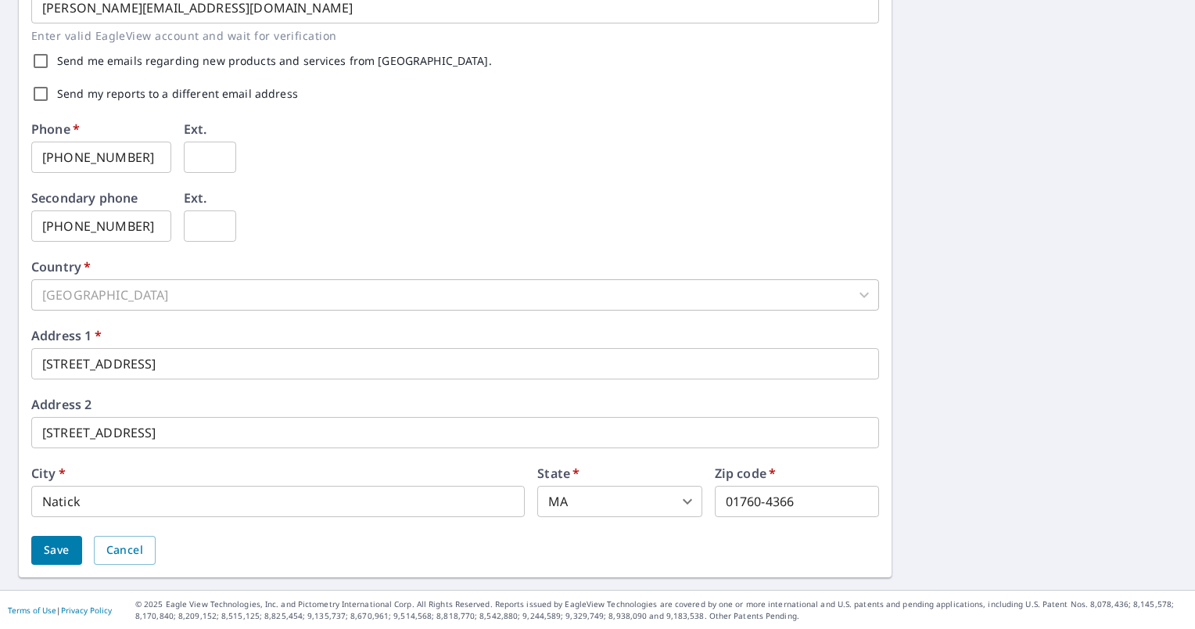
click at [60, 544] on span "Save" at bounding box center [57, 550] width 26 height 20
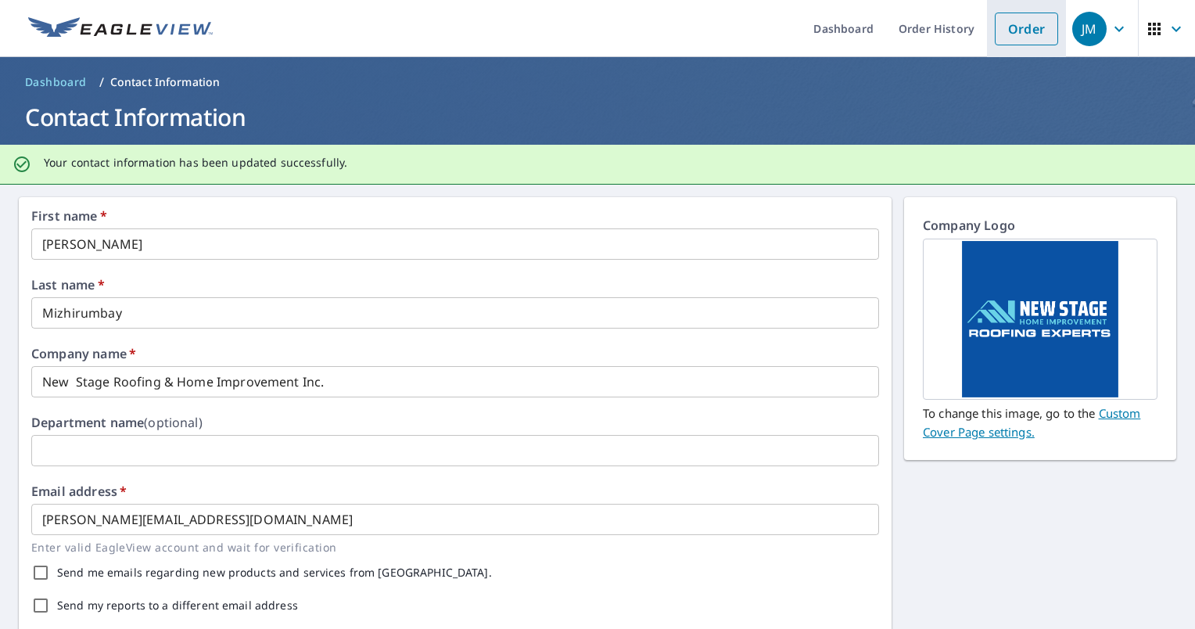
click at [1000, 16] on link "Order" at bounding box center [1025, 29] width 63 height 33
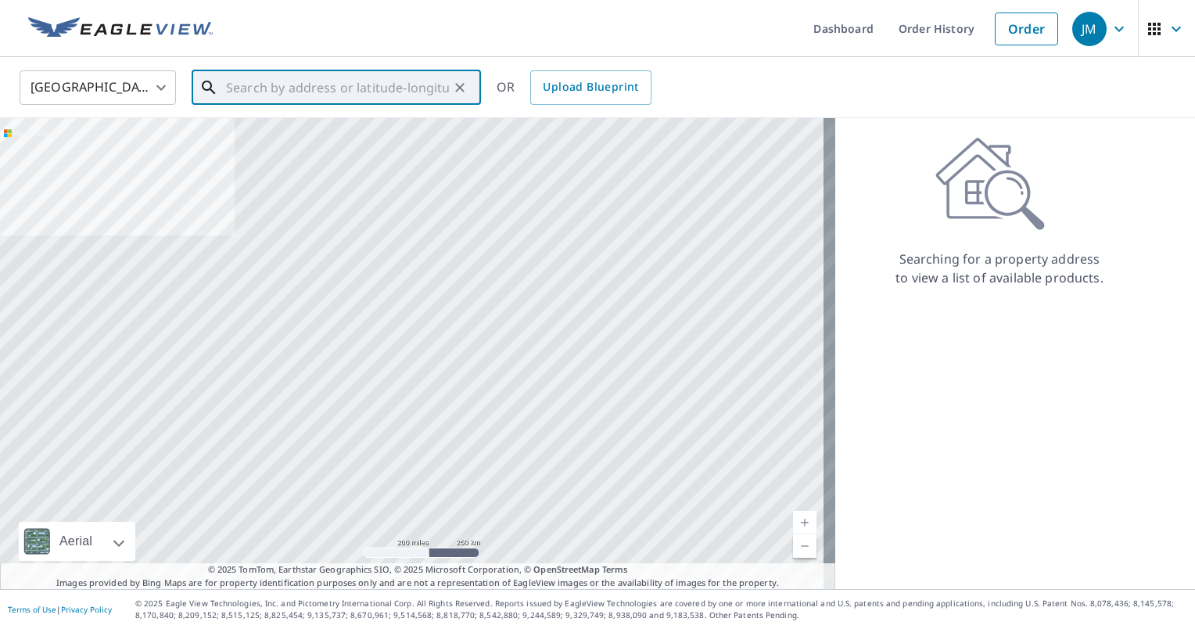
click at [394, 91] on input "text" at bounding box center [337, 88] width 223 height 44
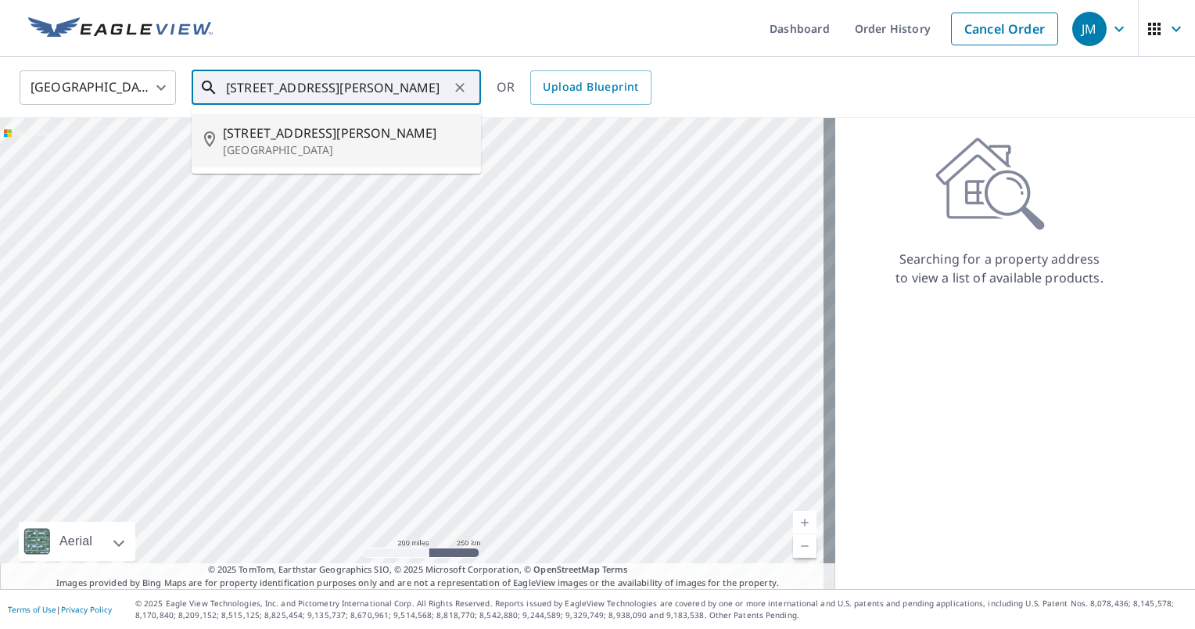
click at [378, 133] on span "[STREET_ADDRESS][PERSON_NAME]" at bounding box center [345, 133] width 245 height 19
type input "[STREET_ADDRESS][PERSON_NAME]"
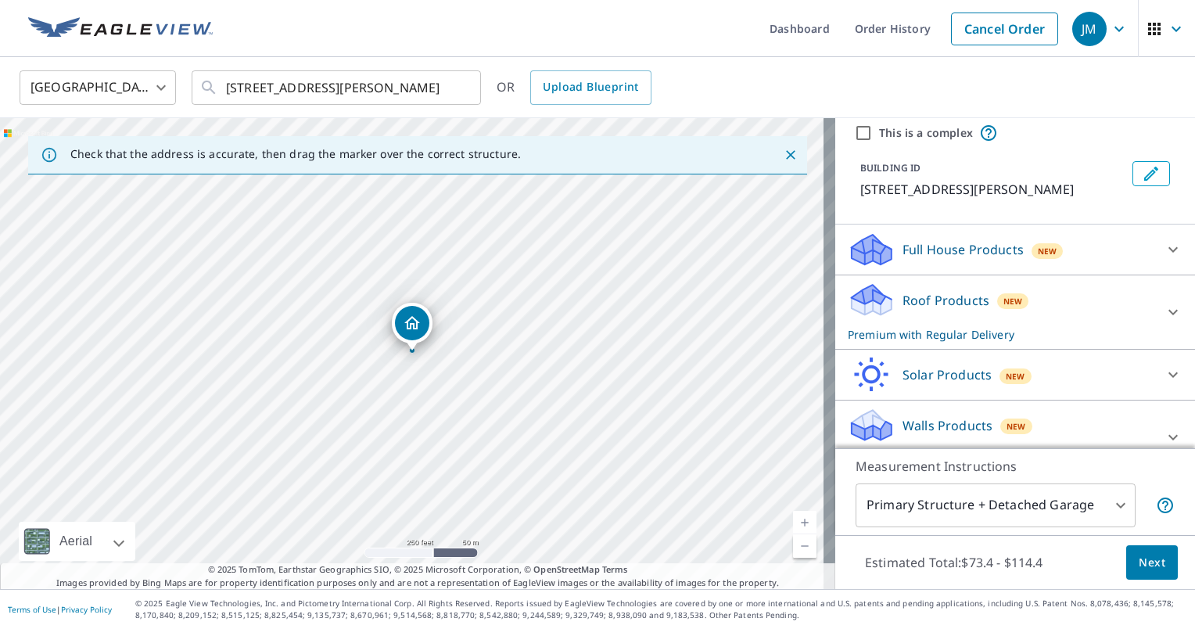
scroll to position [81, 0]
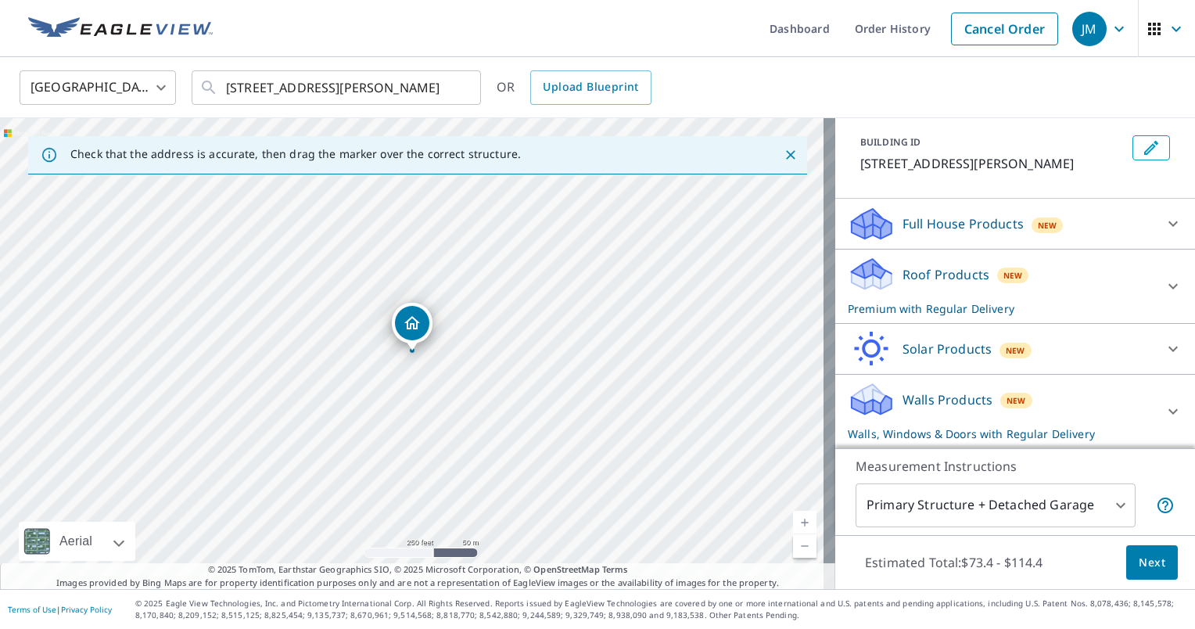
click at [1127, 407] on div "Walls Products New Walls, Windows & Doors with Regular Delivery" at bounding box center [1000, 411] width 306 height 61
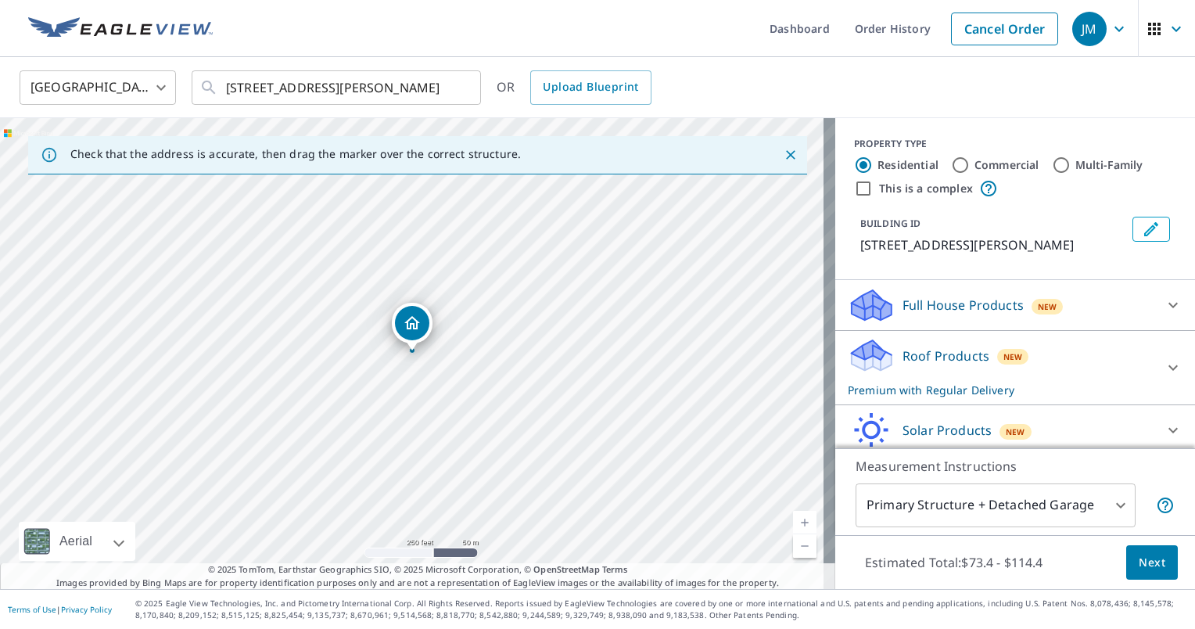
scroll to position [203, 0]
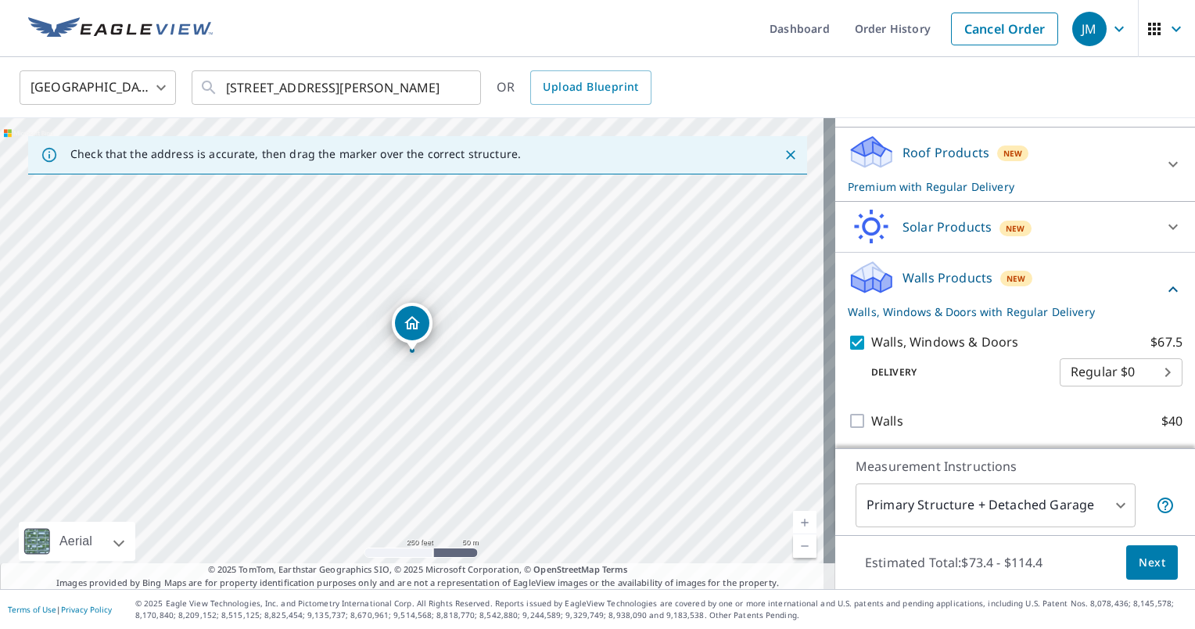
click at [913, 281] on p "Walls Products" at bounding box center [947, 277] width 90 height 19
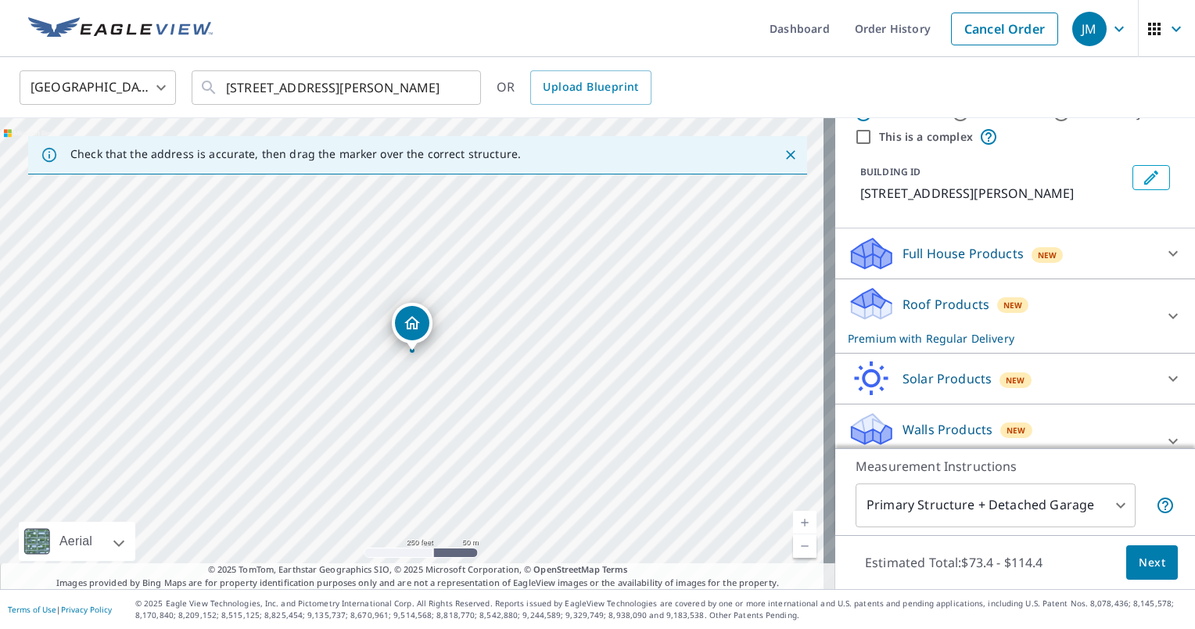
scroll to position [81, 0]
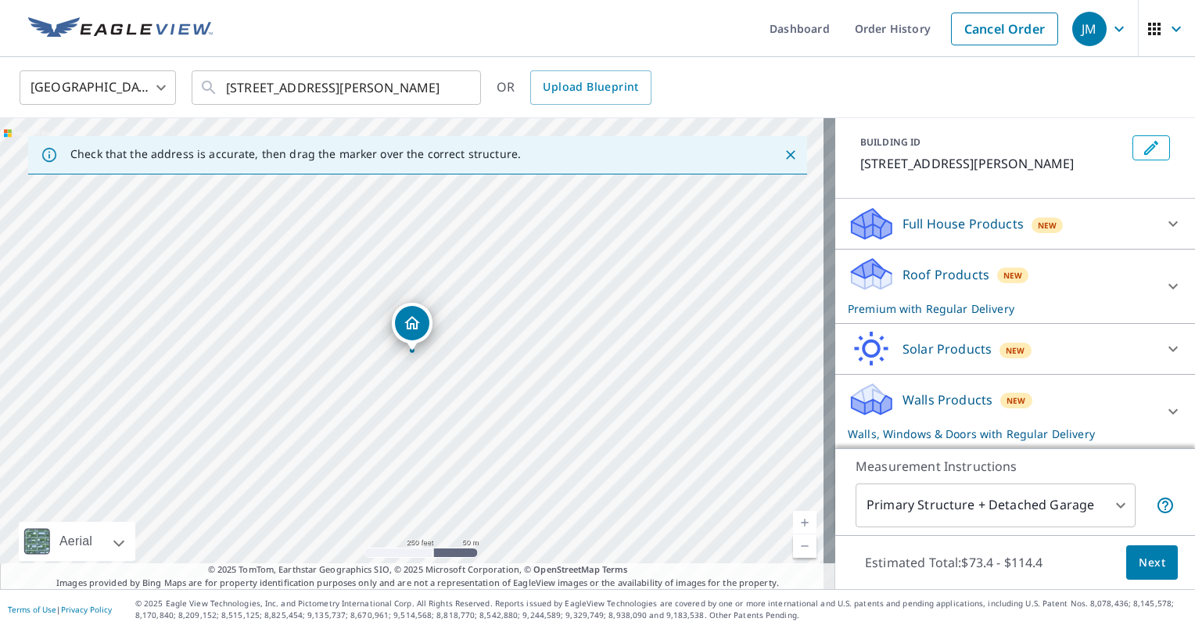
click at [1163, 414] on icon at bounding box center [1172, 411] width 19 height 19
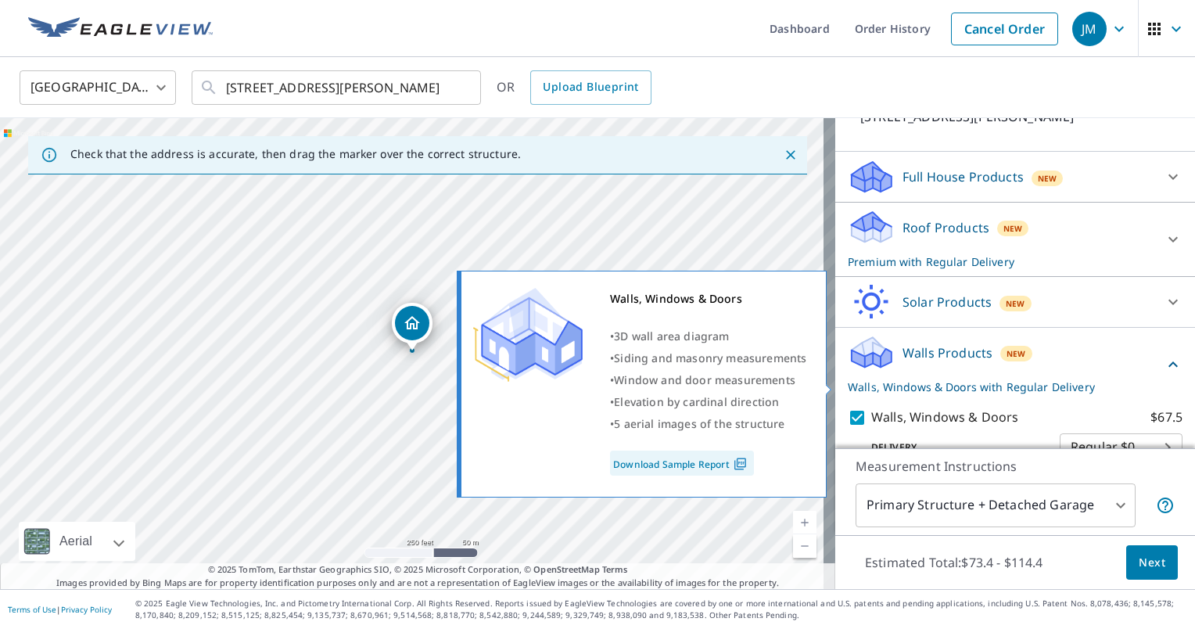
scroll to position [203, 0]
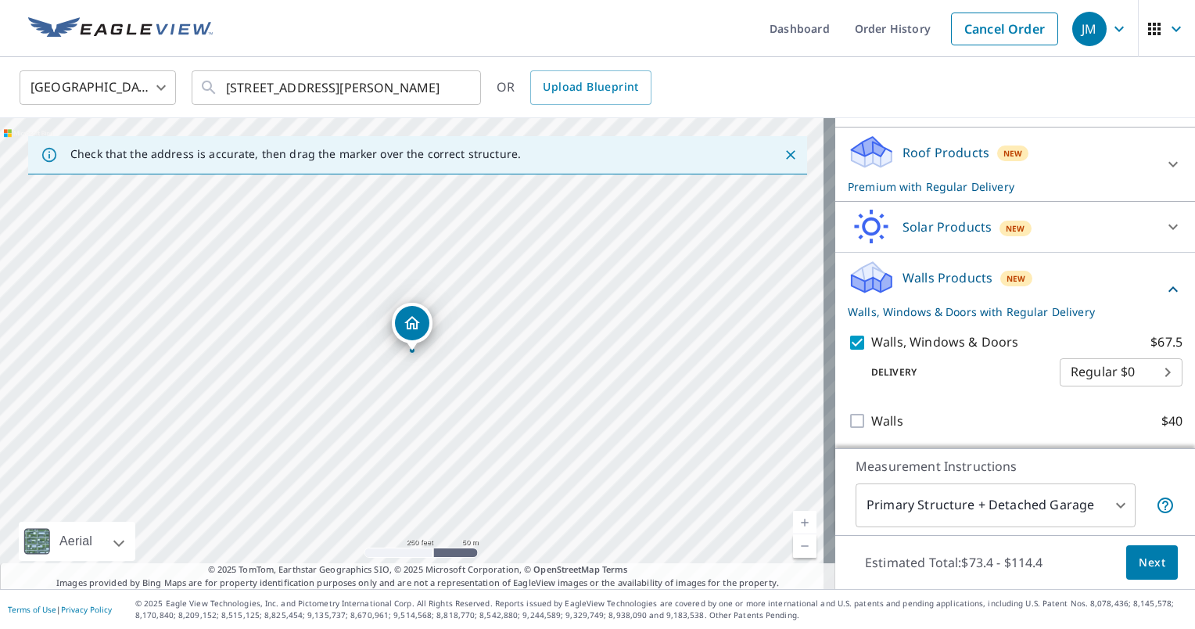
click at [1141, 560] on span "Next" at bounding box center [1151, 563] width 27 height 20
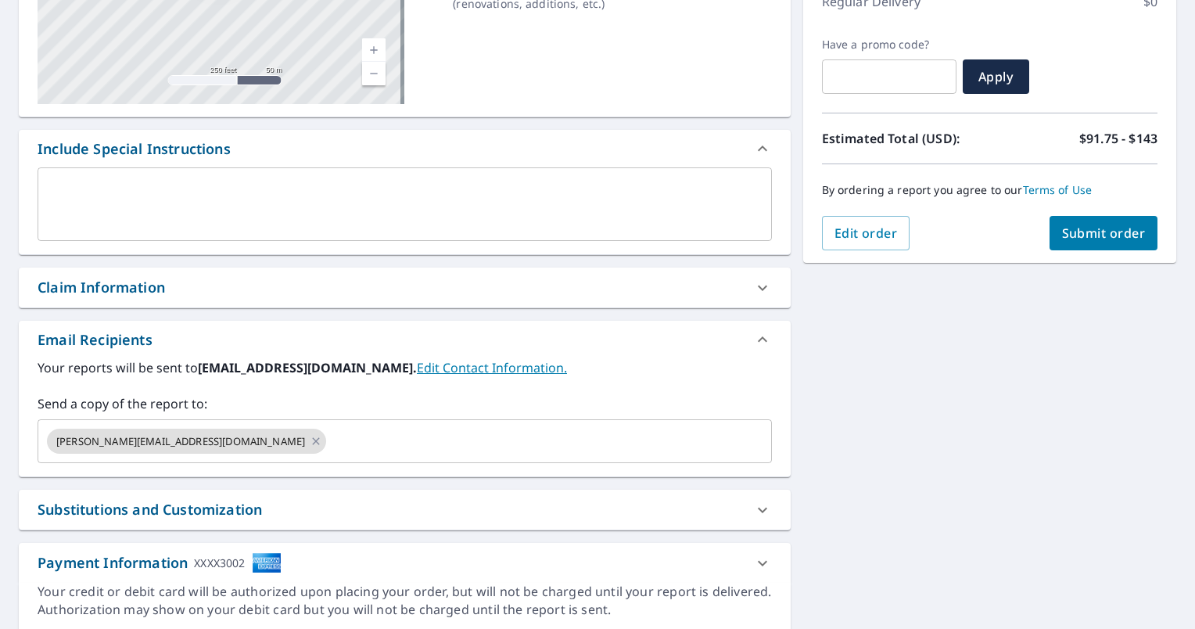
scroll to position [354, 0]
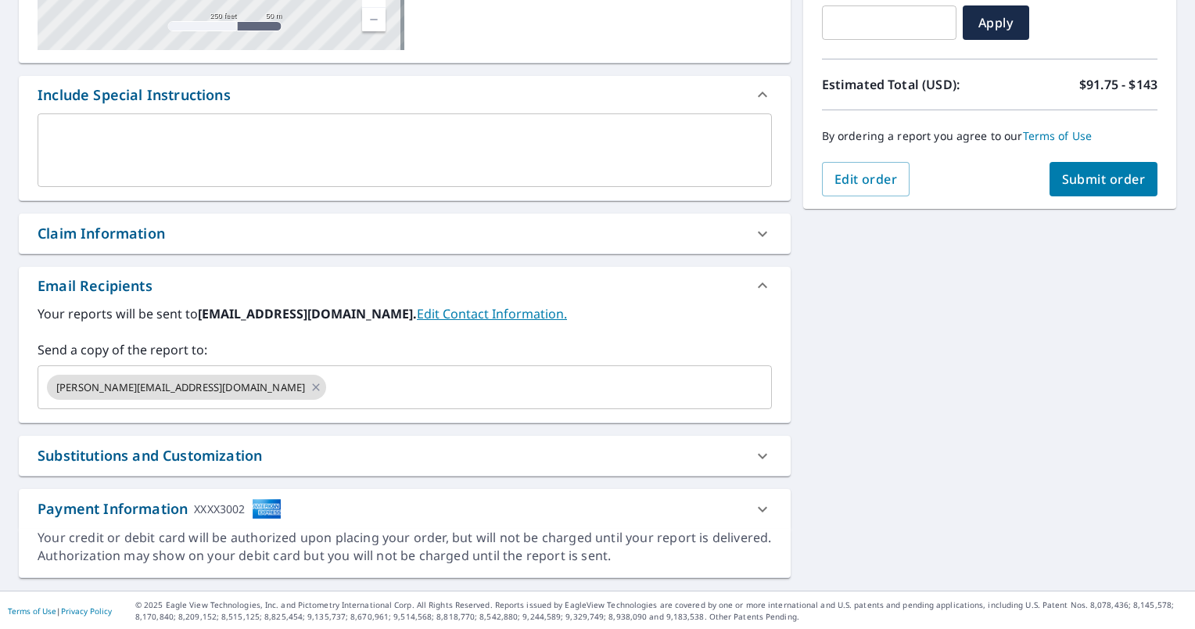
click at [1102, 191] on button "Submit order" at bounding box center [1103, 179] width 109 height 34
checkbox input "true"
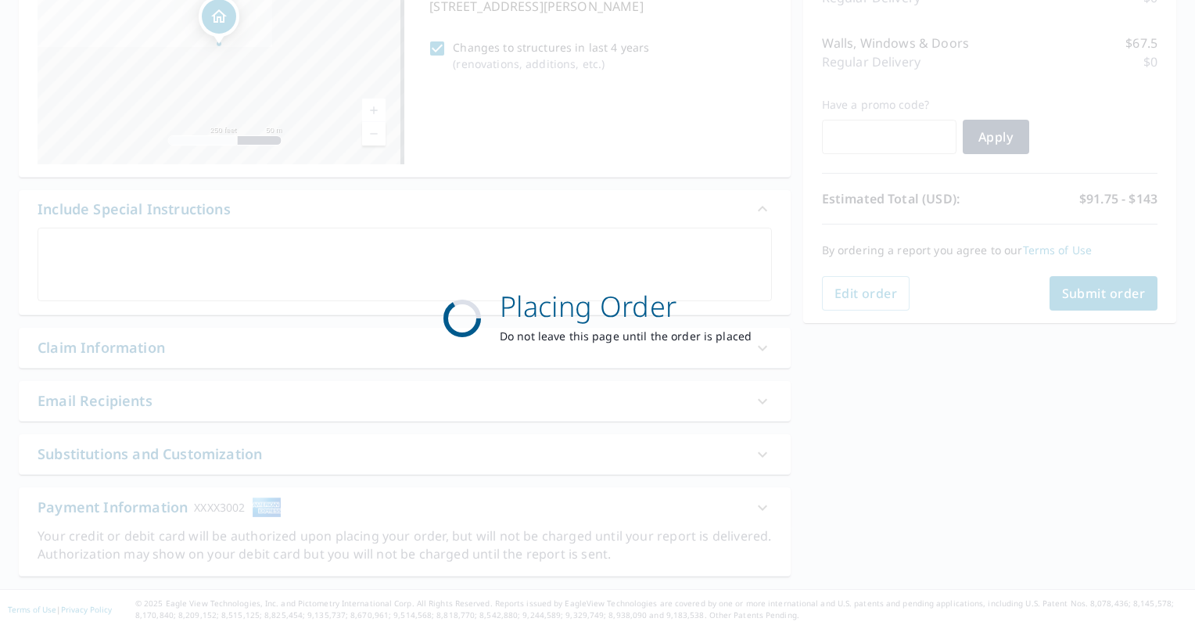
scroll to position [238, 0]
